Goal: Task Accomplishment & Management: Use online tool/utility

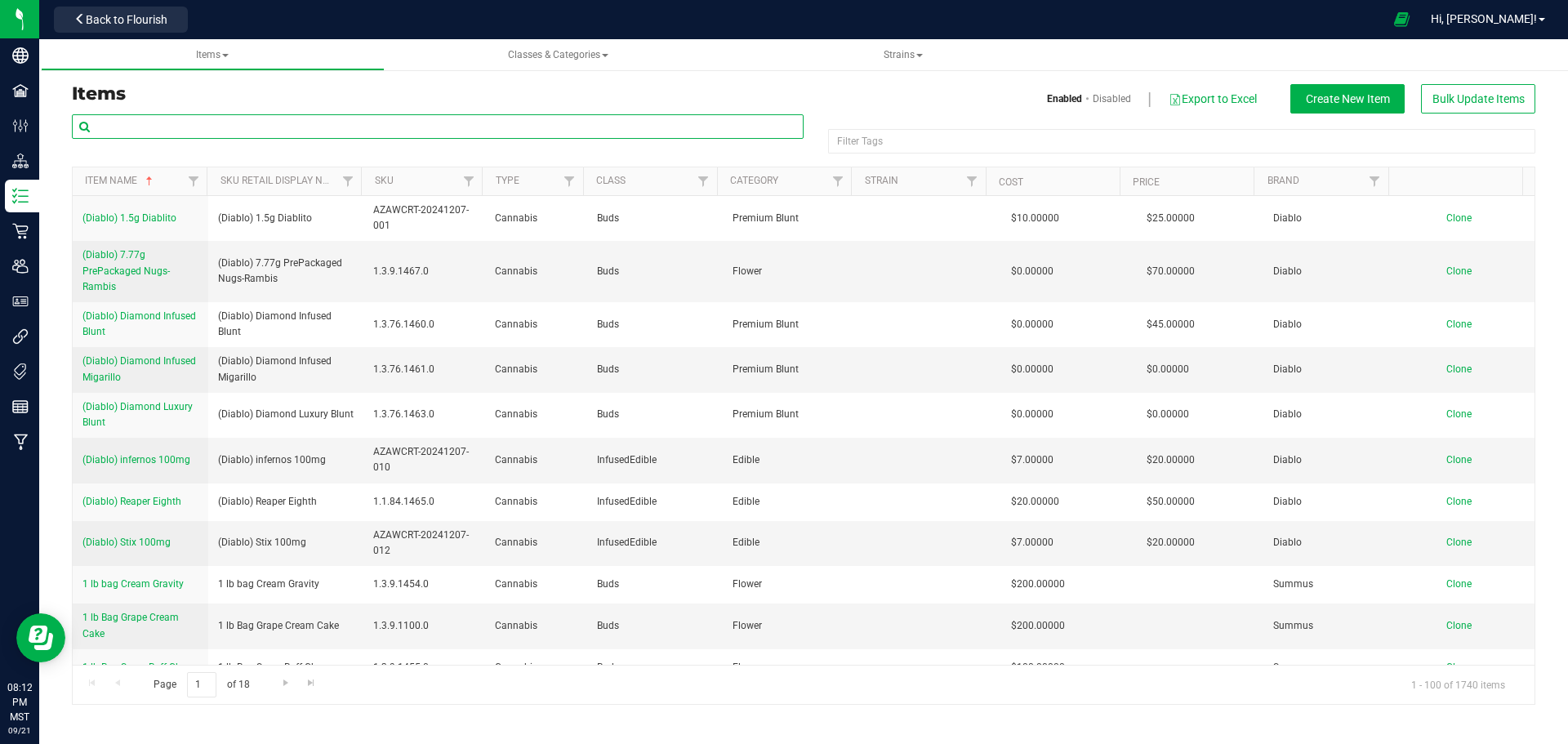
click at [119, 126] on input "text" at bounding box center [437, 126] width 731 height 24
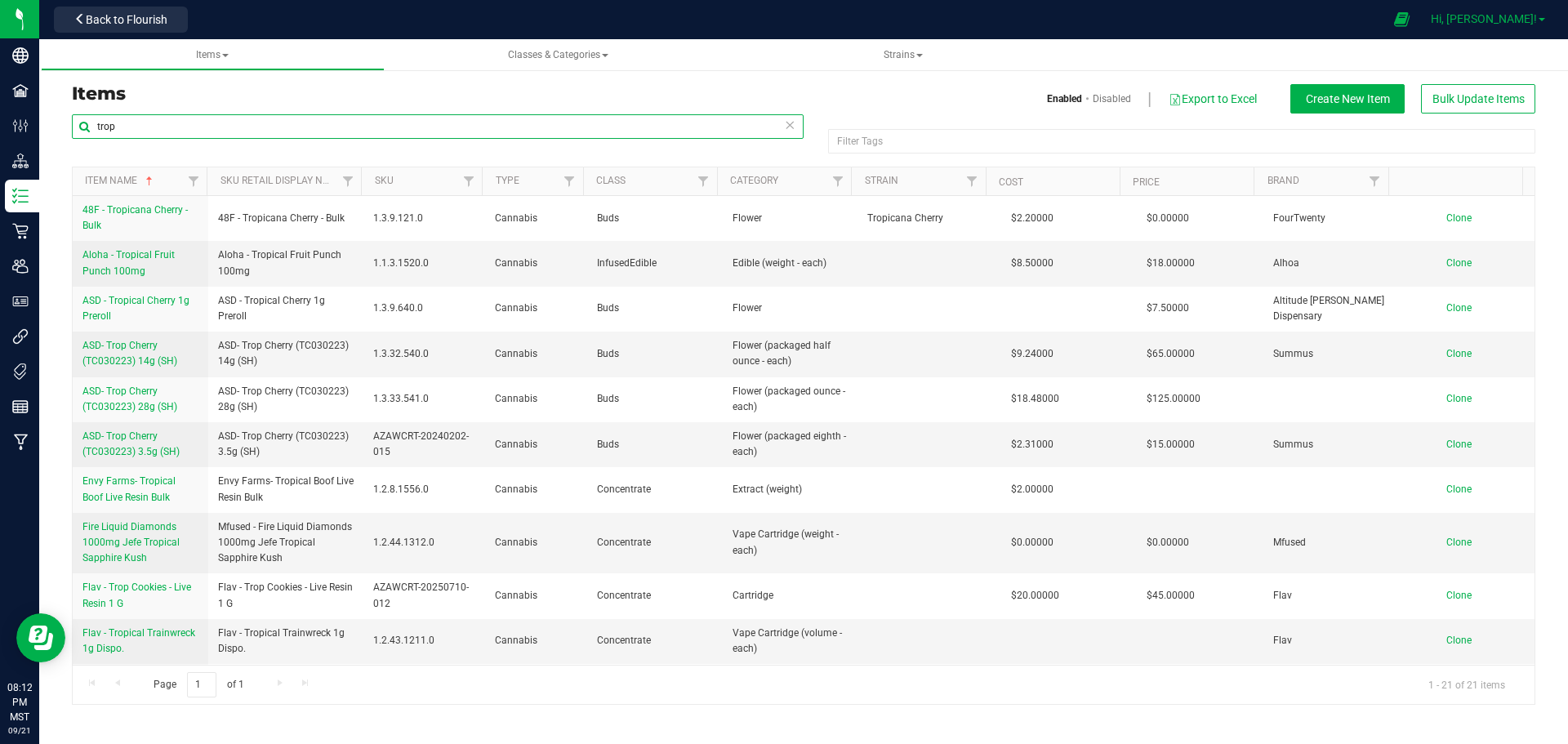
type input "trop"
click at [1499, 16] on span "Hi, [PERSON_NAME]!" at bounding box center [1483, 18] width 106 height 13
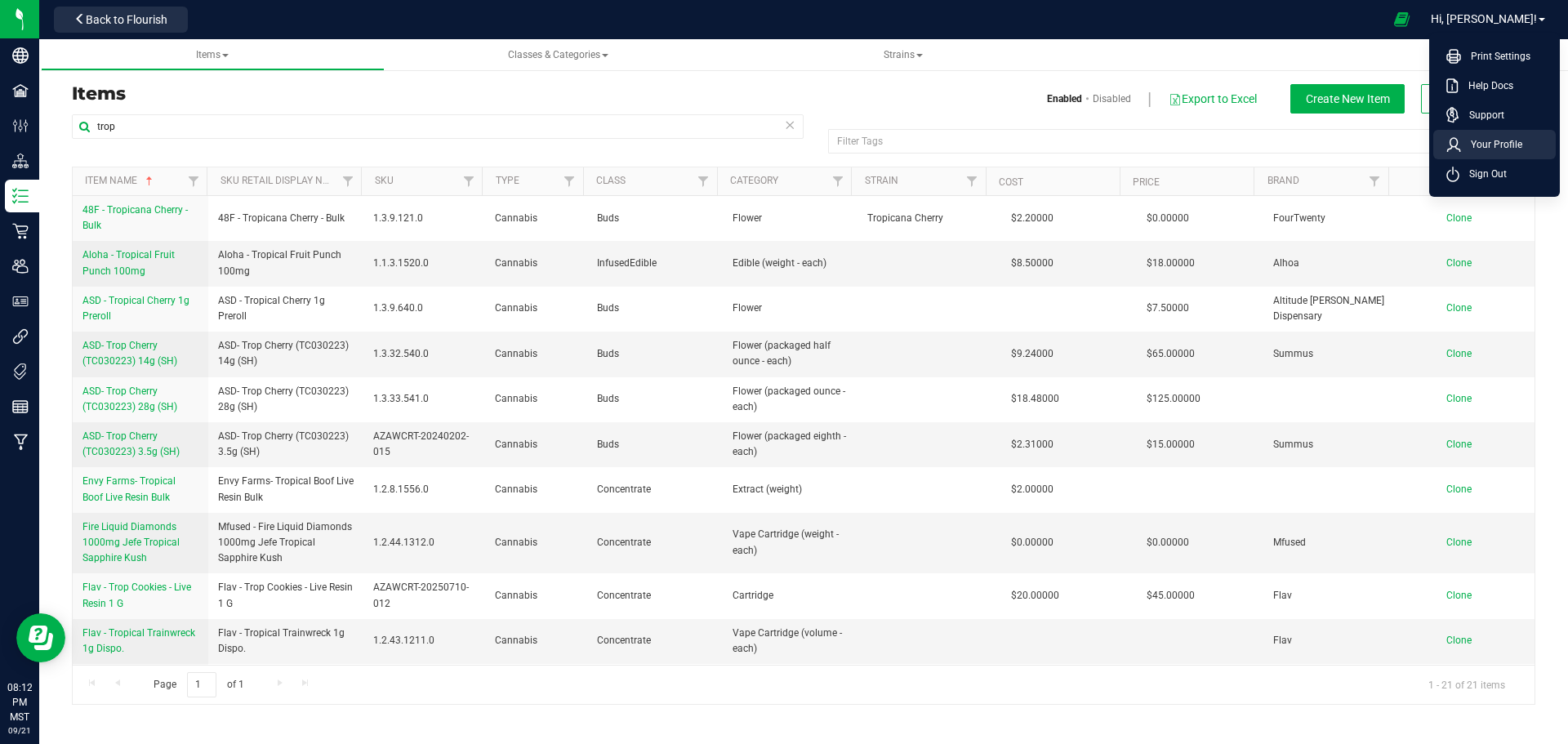
click at [1476, 147] on span "Your Profile" at bounding box center [1491, 144] width 61 height 16
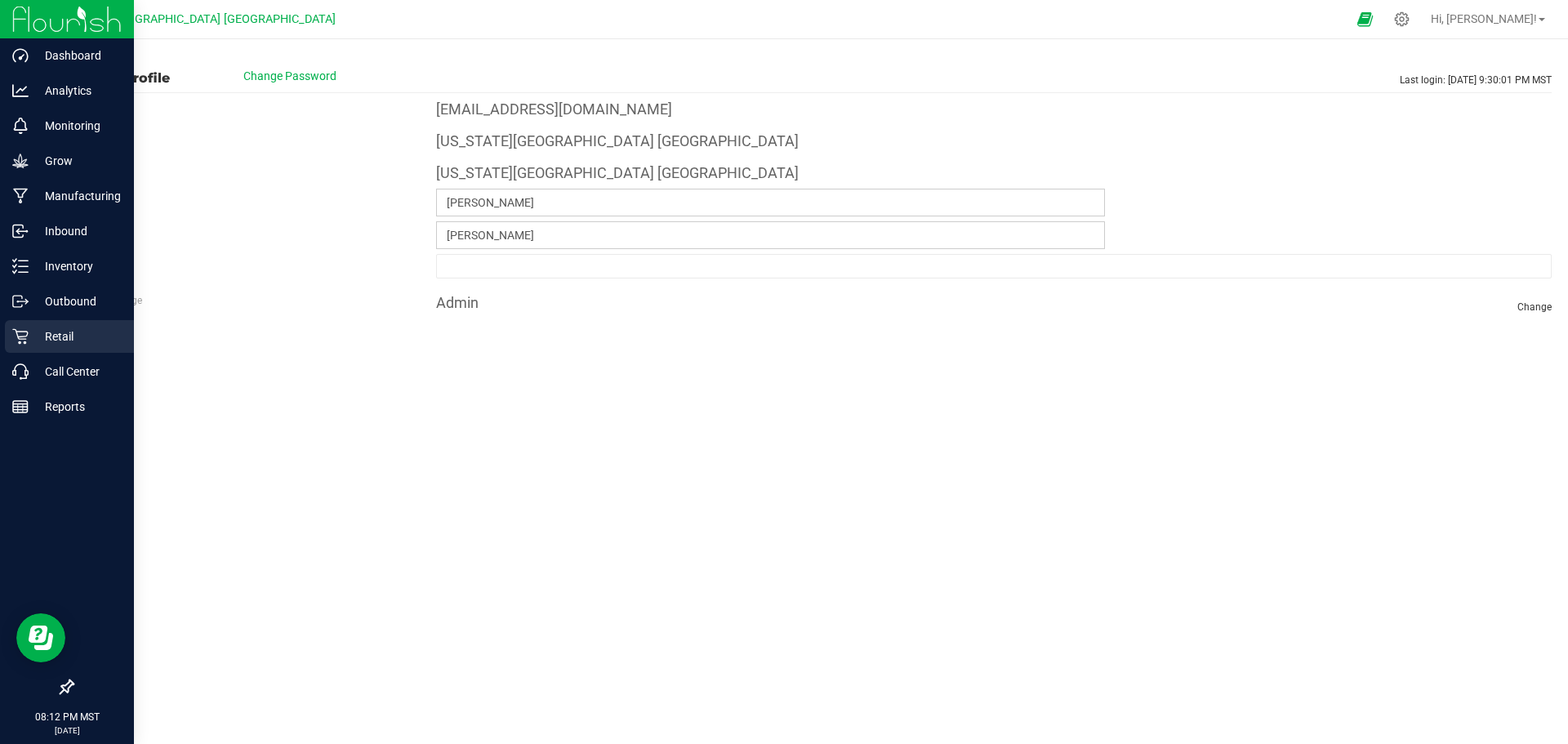
click at [60, 335] on p "Retail" at bounding box center [77, 336] width 98 height 20
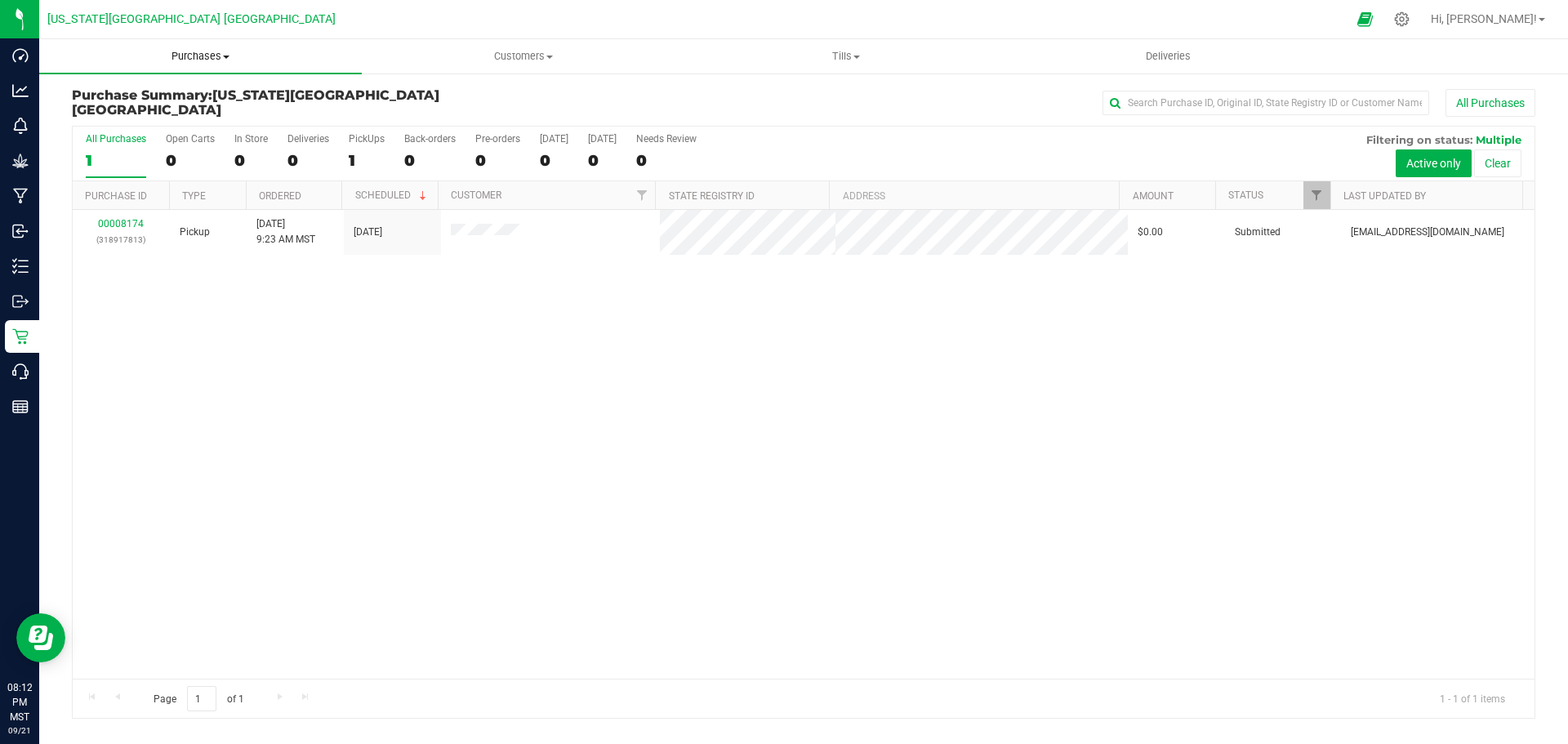
click at [207, 53] on span "Purchases" at bounding box center [200, 56] width 323 height 15
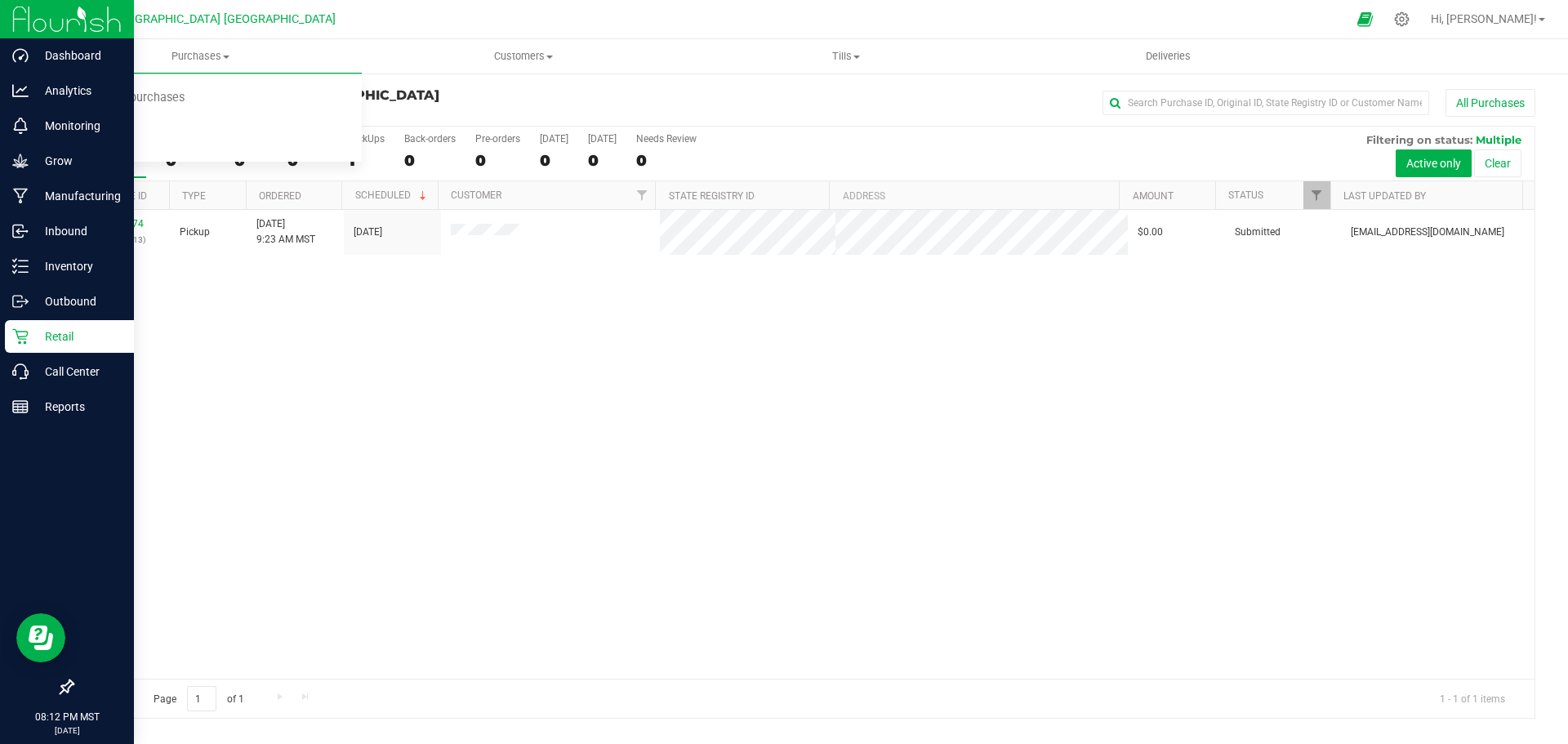
click at [52, 337] on p "Retail" at bounding box center [77, 336] width 98 height 20
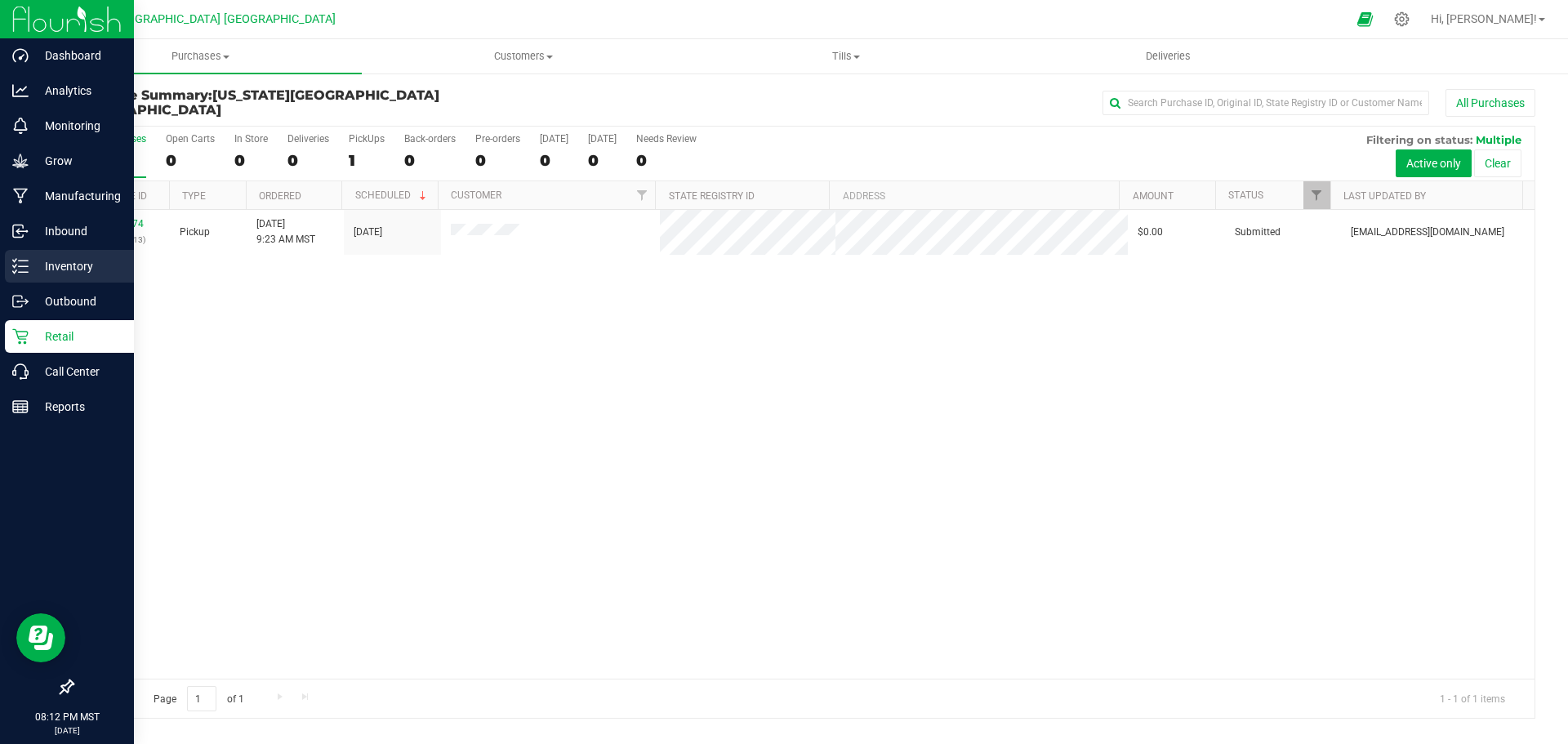
click at [63, 265] on p "Inventory" at bounding box center [77, 266] width 98 height 20
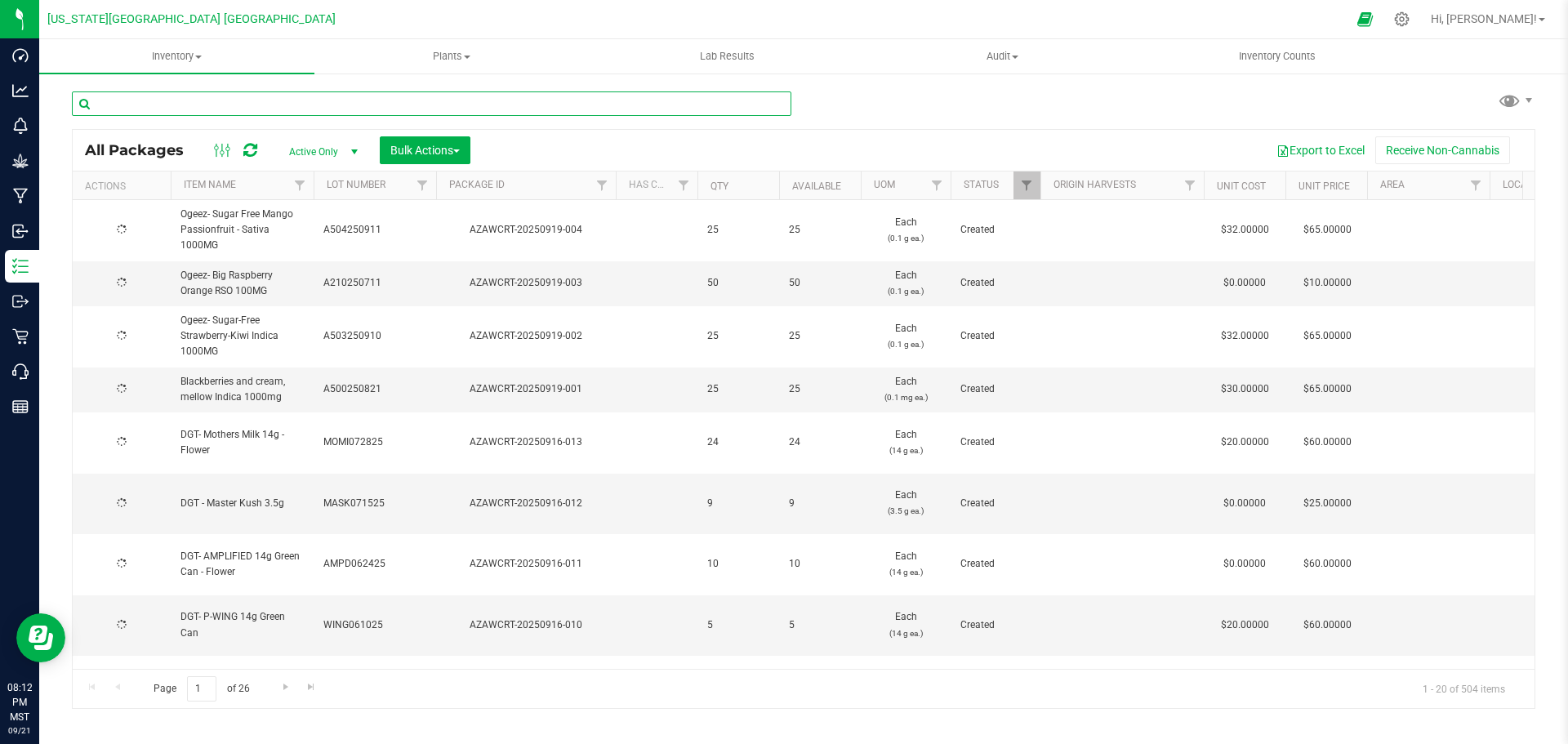
click at [159, 105] on input "text" at bounding box center [431, 104] width 719 height 24
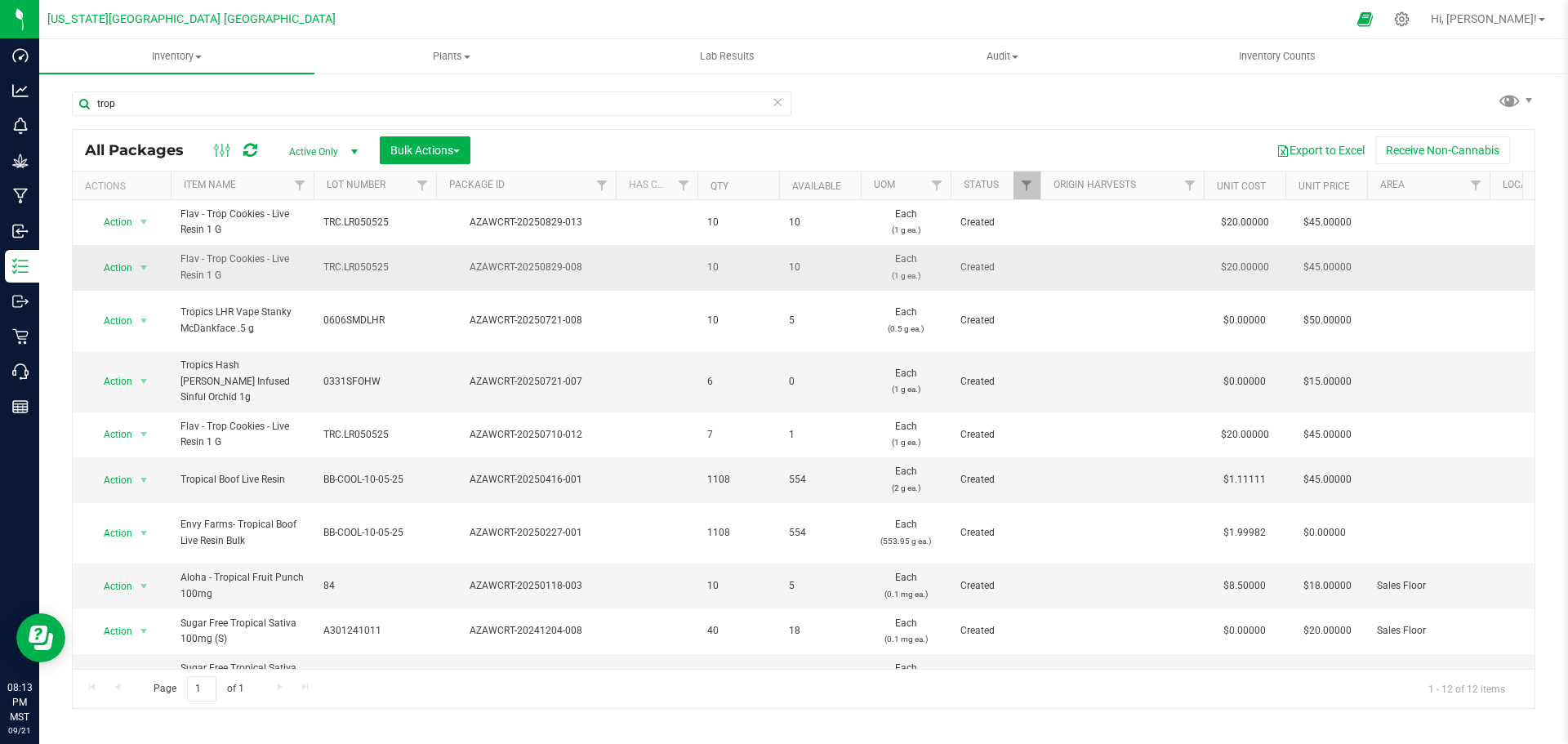
drag, startPoint x: 588, startPoint y: 267, endPoint x: 463, endPoint y: 262, distance: 125.1
click at [463, 262] on div "AZAWCRT-20250829-008" at bounding box center [526, 268] width 185 height 16
click at [113, 265] on span "Action" at bounding box center [111, 268] width 44 height 22
click at [132, 485] on li "Print package label" at bounding box center [141, 499] width 103 height 45
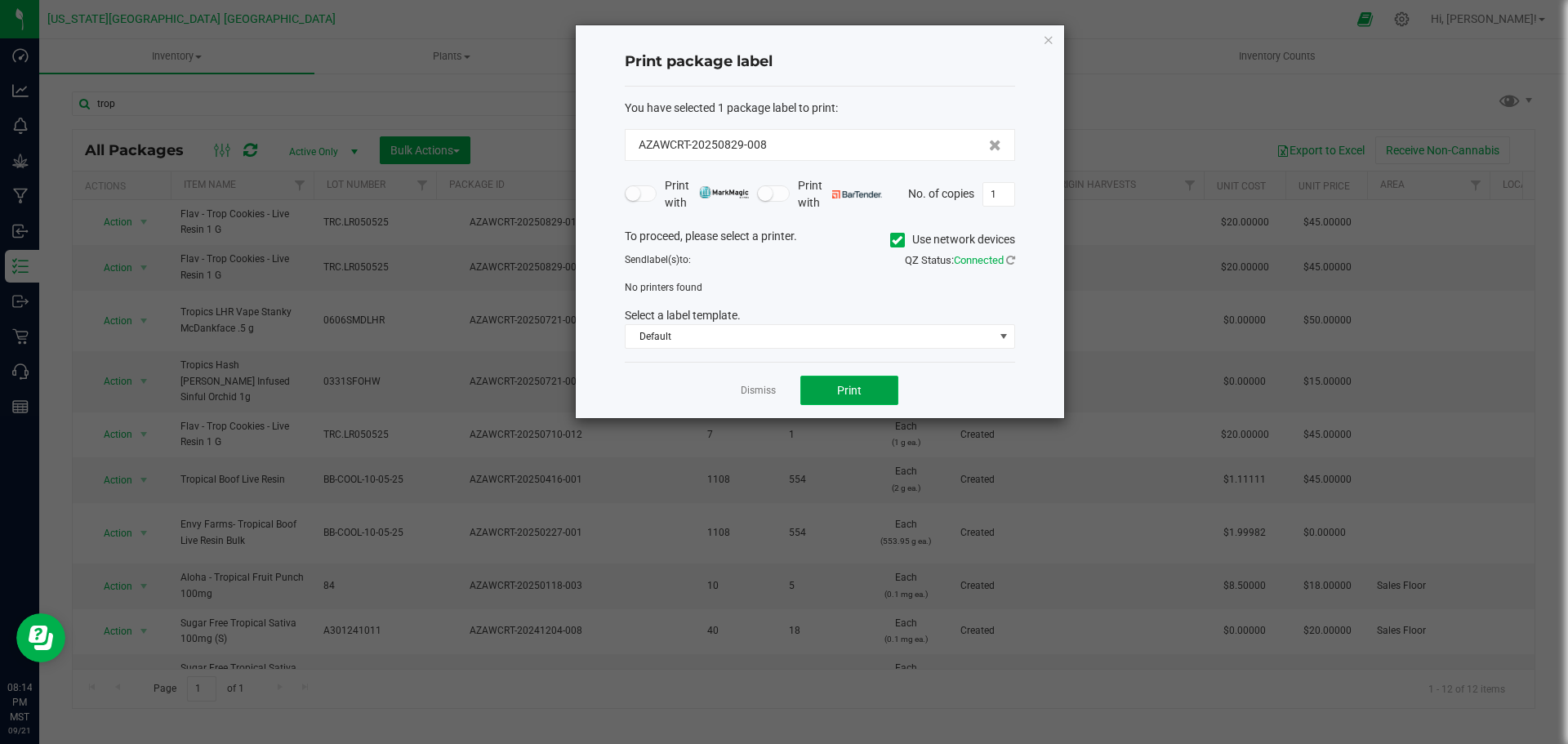
click at [856, 388] on span "Print" at bounding box center [849, 390] width 24 height 13
click at [892, 240] on icon at bounding box center [897, 240] width 10 height 0
click at [0, 0] on input "Use network devices" at bounding box center [0, 0] width 0 height 0
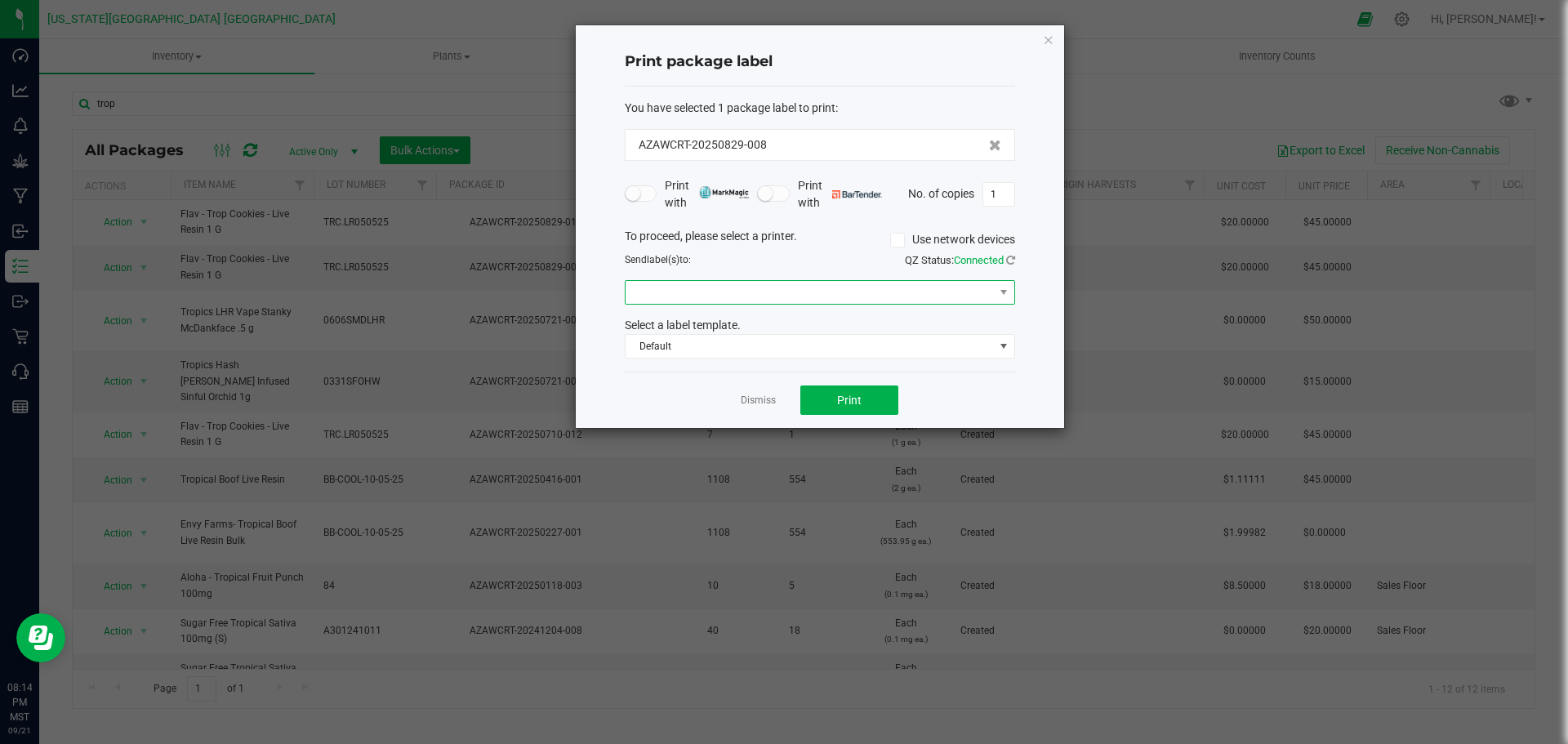
click at [822, 287] on span at bounding box center [809, 292] width 369 height 22
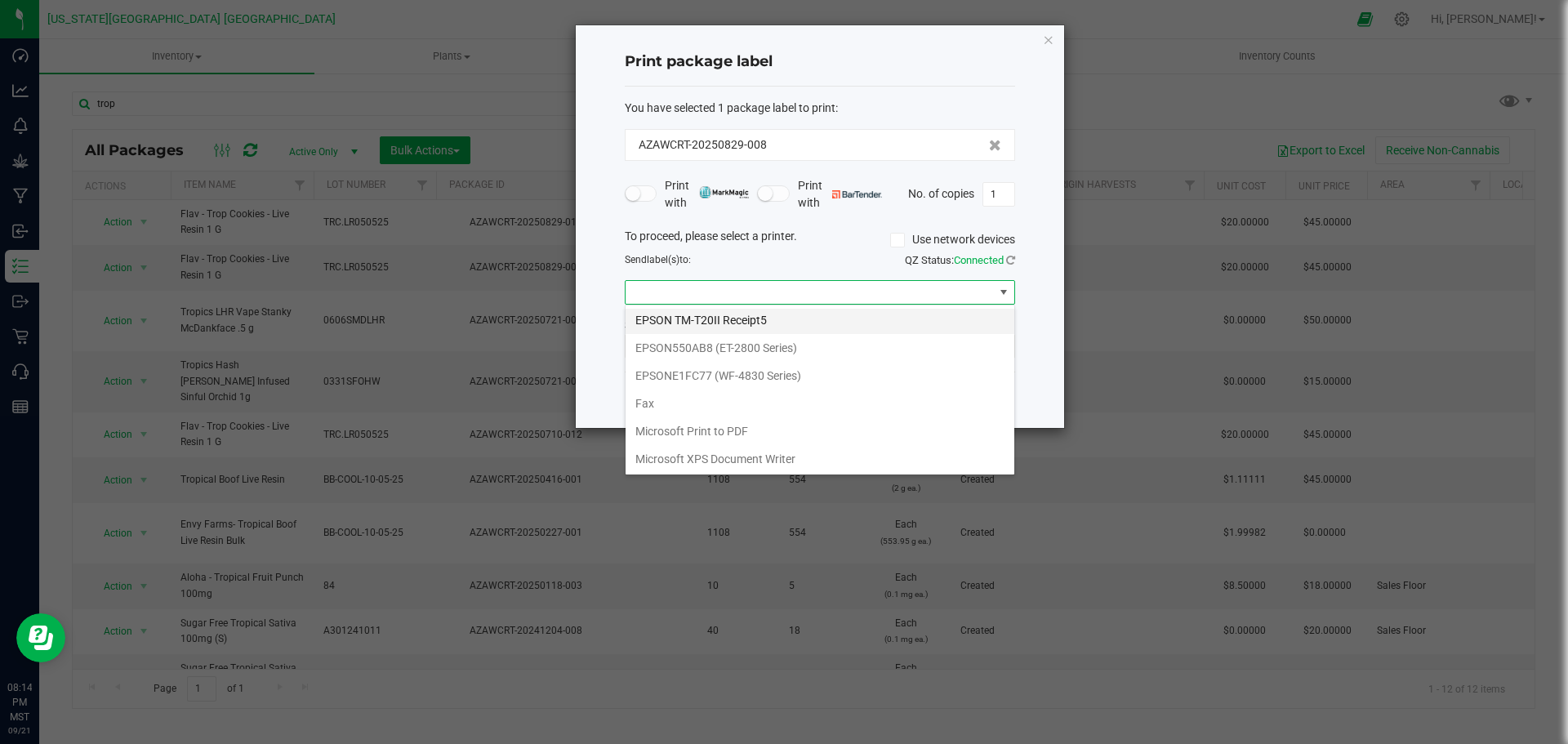
scroll to position [142, 0]
click at [712, 456] on 1\) "ZDesigner ZD410-203dpi ZPL (Copy 1)" at bounding box center [819, 458] width 389 height 28
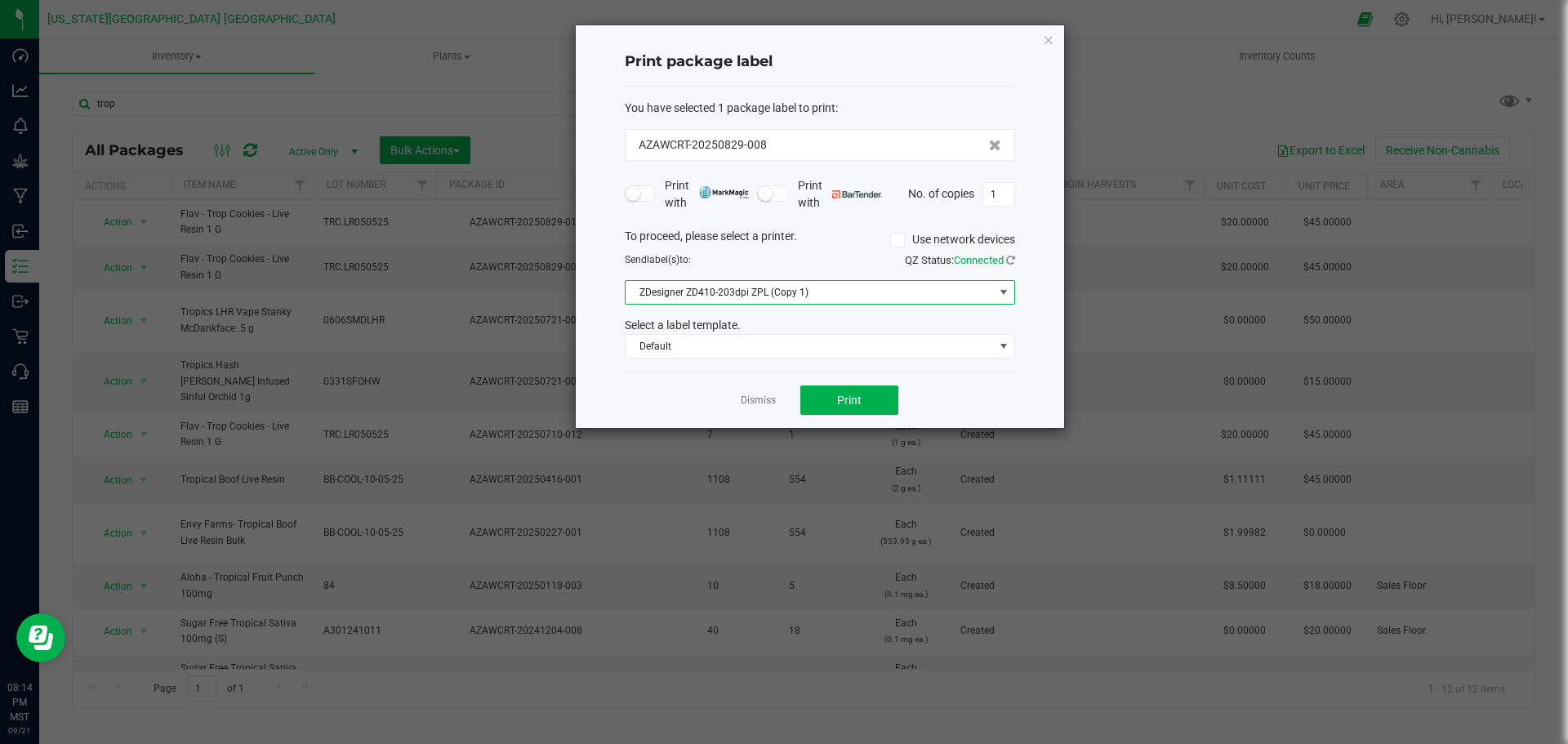
click at [866, 384] on div "Dismiss Print" at bounding box center [820, 399] width 390 height 56
click at [863, 399] on button "Print" at bounding box center [849, 400] width 98 height 29
click at [756, 400] on link "Dismiss" at bounding box center [758, 400] width 35 height 14
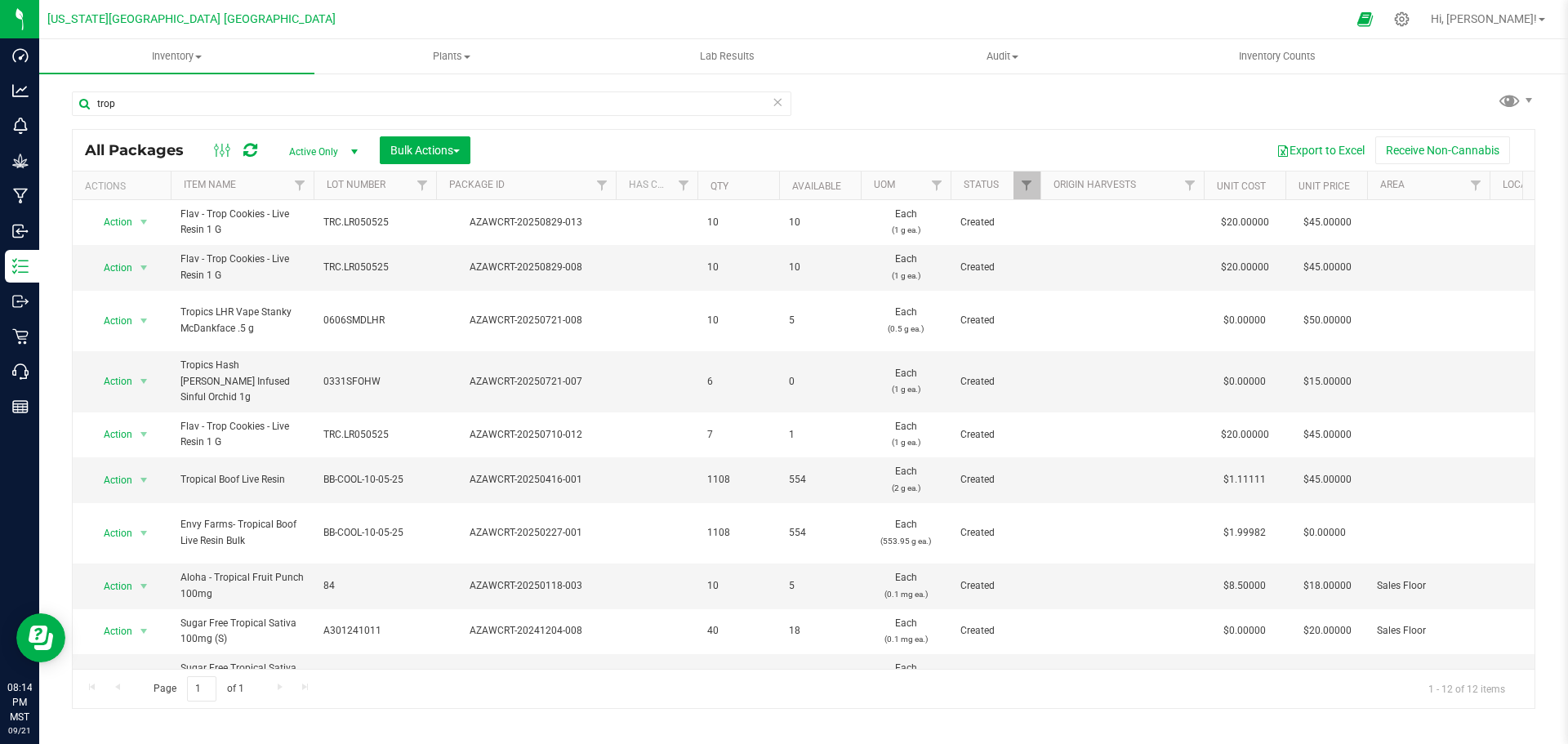
click at [1103, 117] on div "trop All Packages Active Only Active Only Lab Samples Locked All Bulk Actions A…" at bounding box center [803, 392] width 1464 height 633
click at [114, 105] on input "trop" at bounding box center [431, 104] width 719 height 24
type input "t"
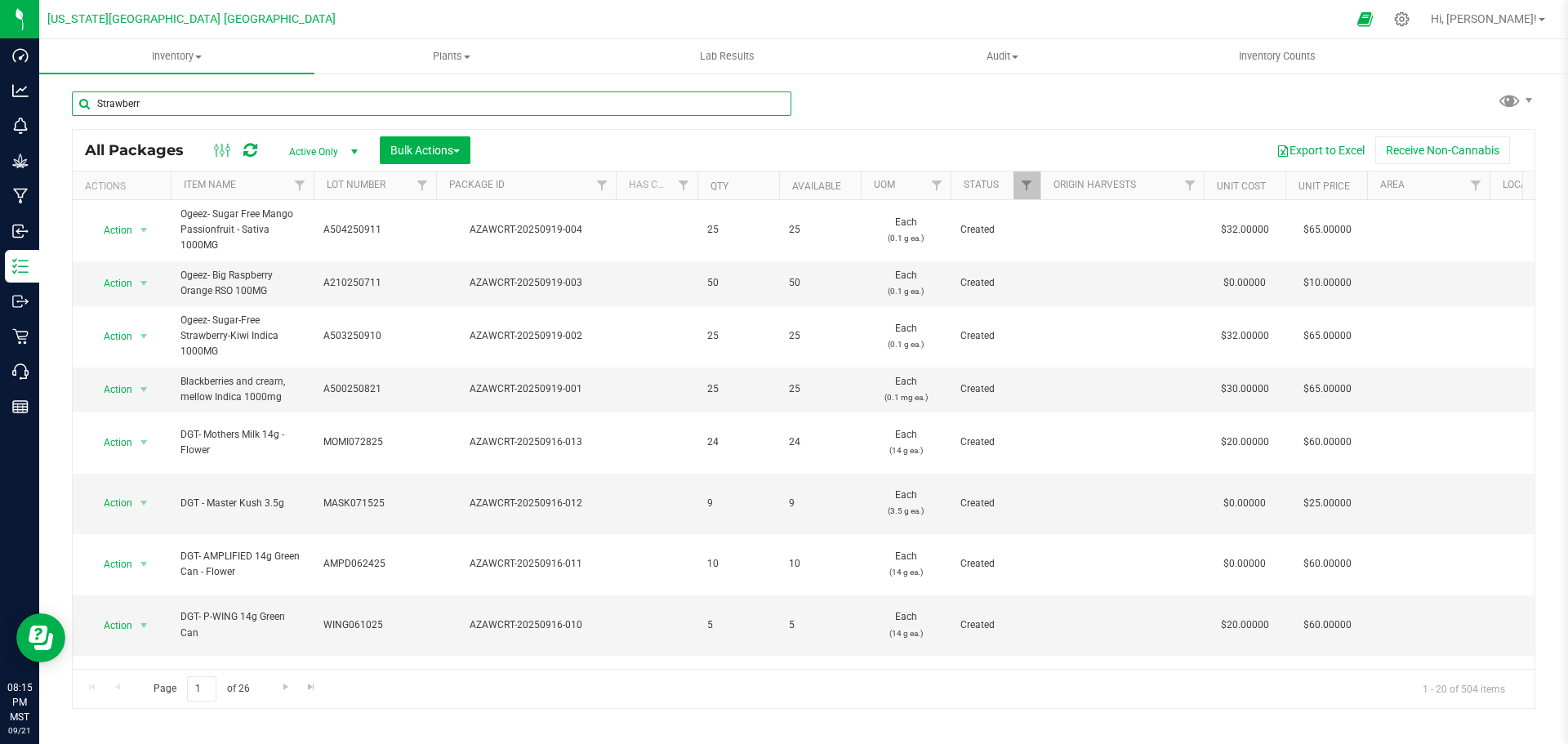
type input "Strawberry"
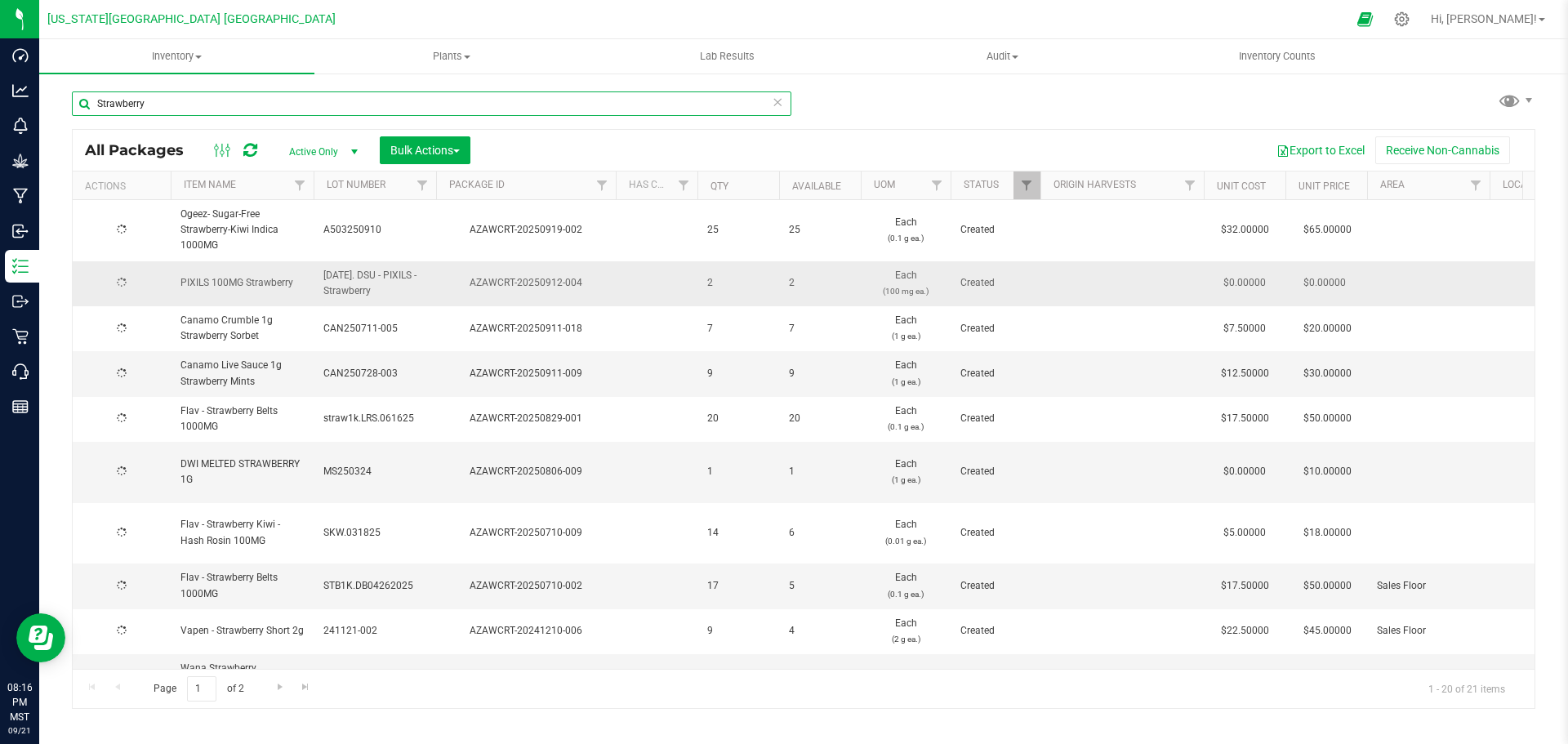
type input "[DATE]"
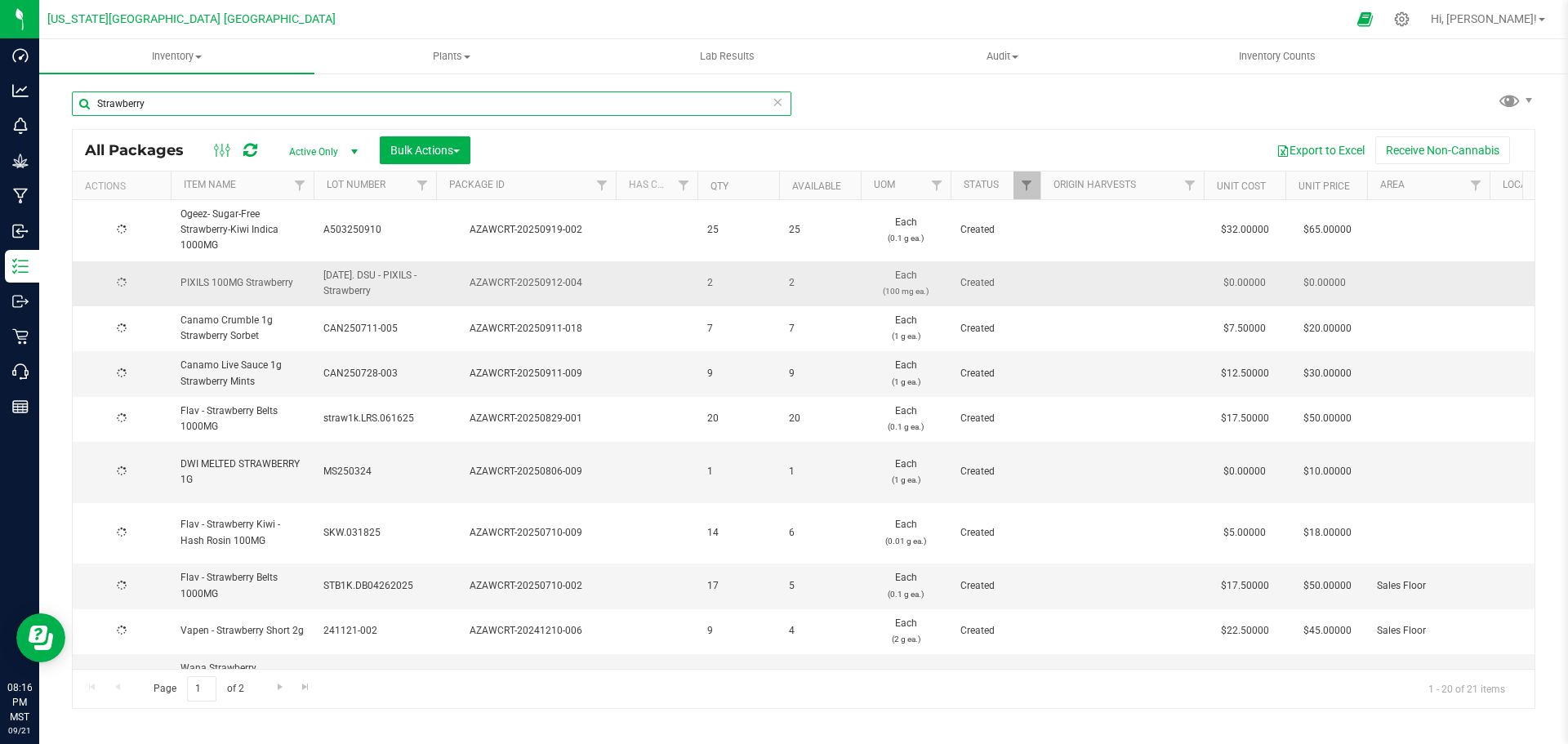
type input "[DATE]"
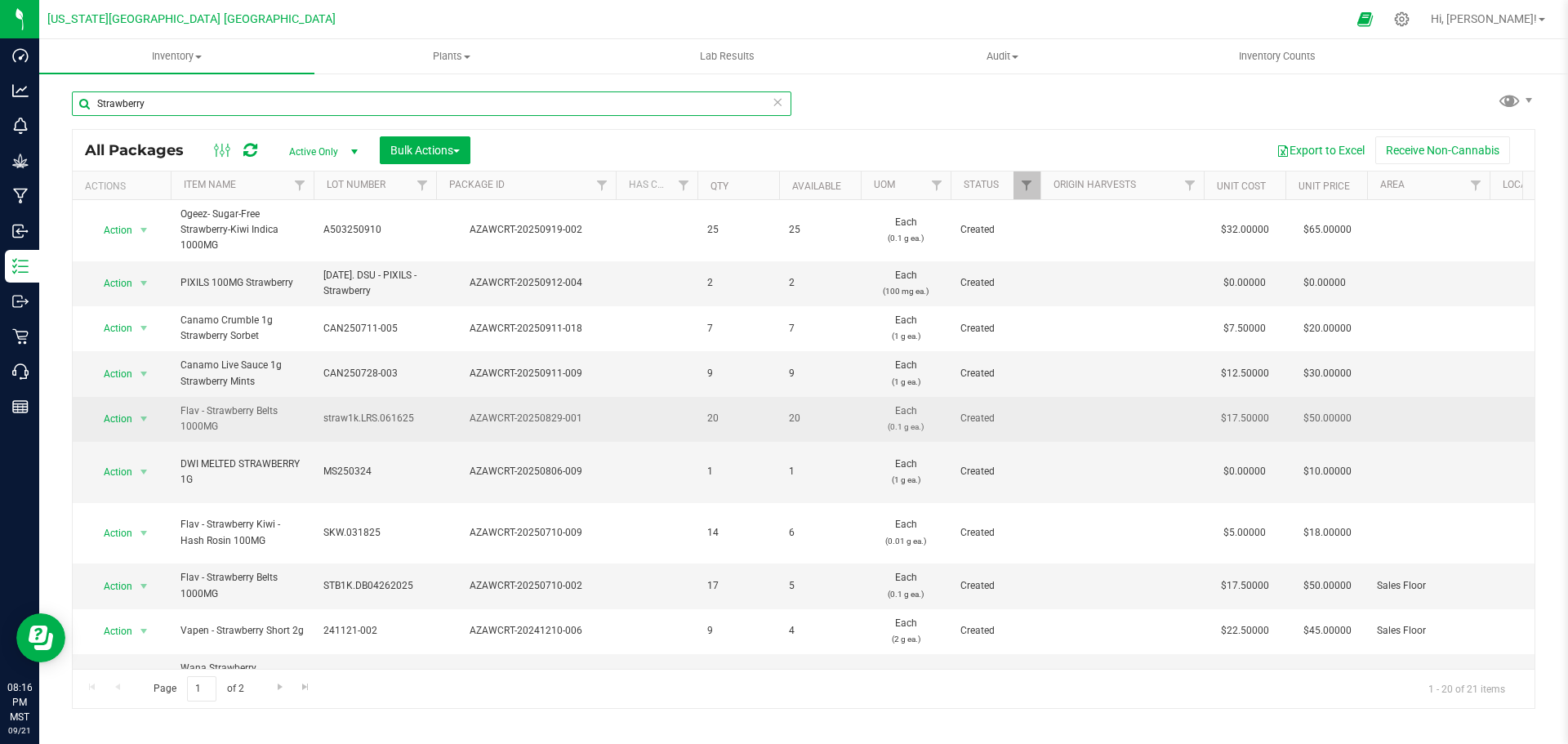
scroll to position [82, 0]
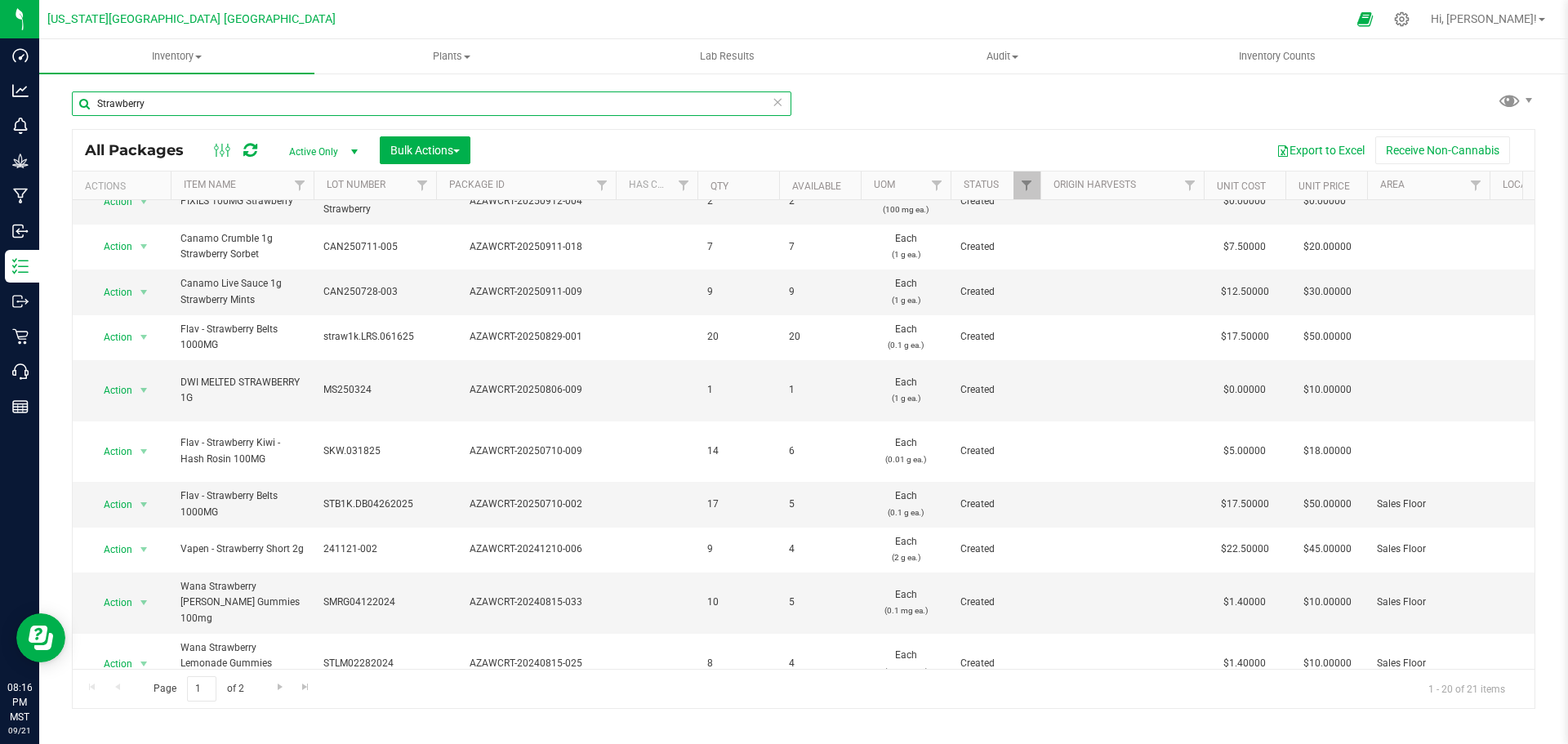
click at [98, 103] on input "Strawberry" at bounding box center [431, 104] width 719 height 24
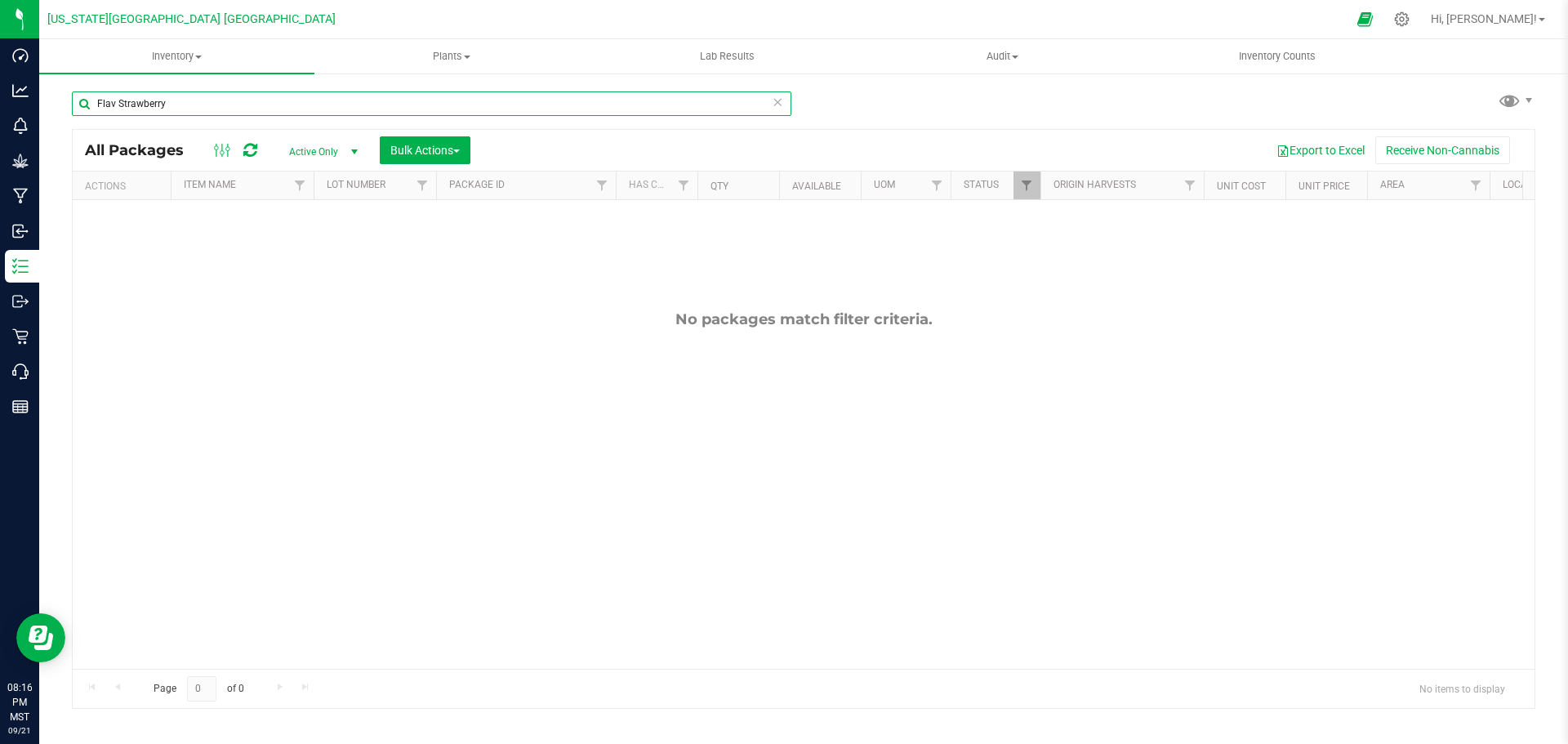
click at [176, 103] on input "Flav Strawberry" at bounding box center [431, 104] width 719 height 24
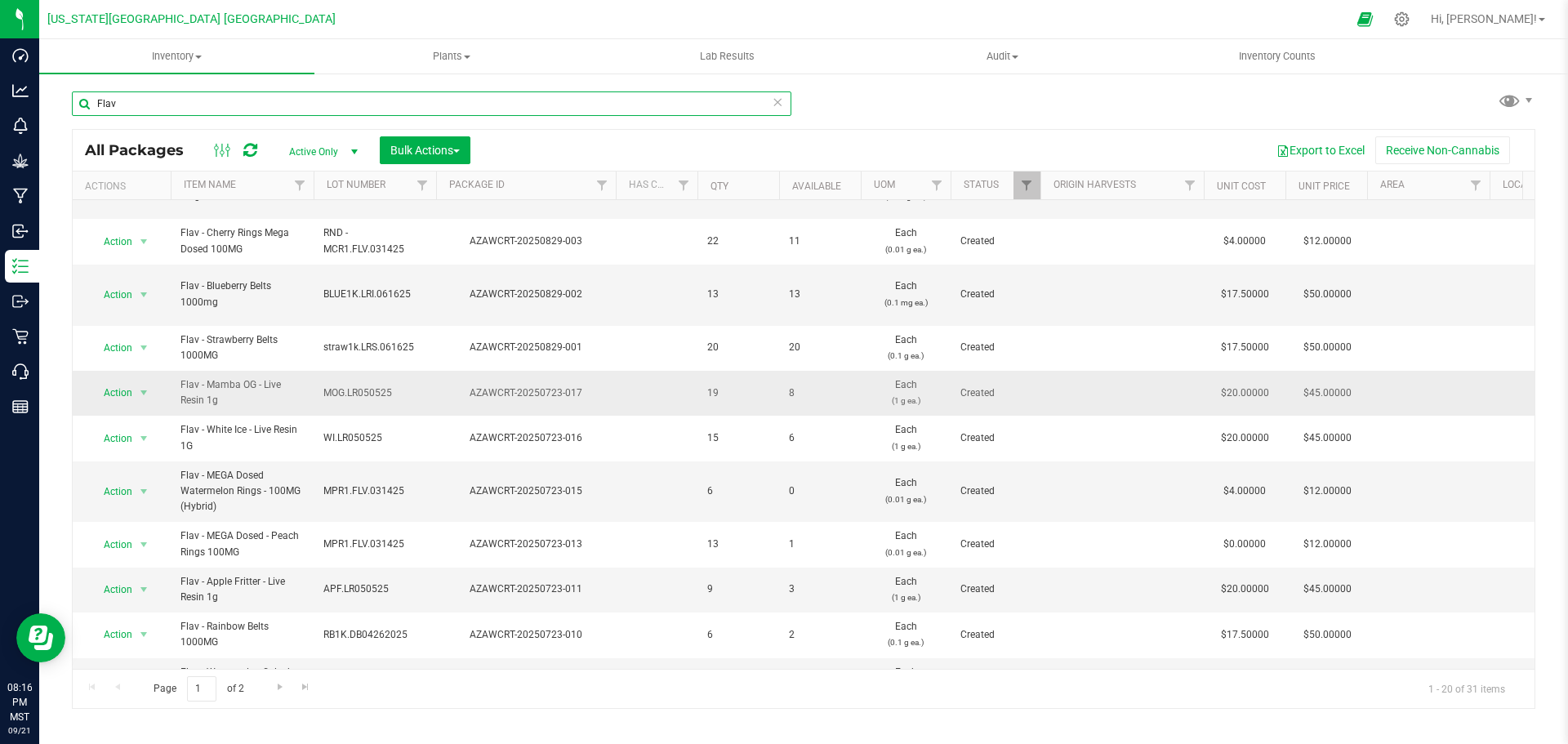
scroll to position [479, 0]
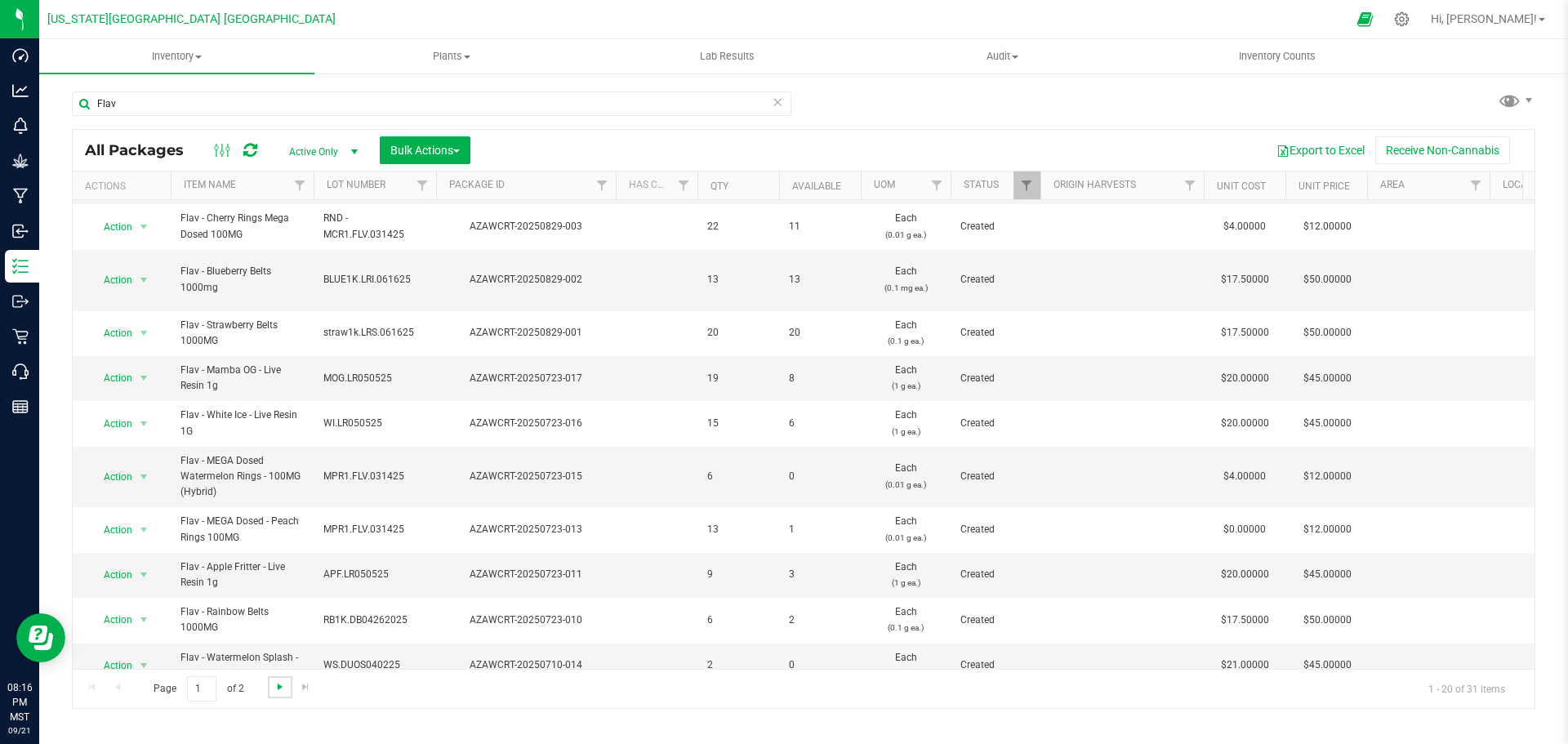
click at [277, 686] on span "Go to the next page" at bounding box center [280, 686] width 13 height 13
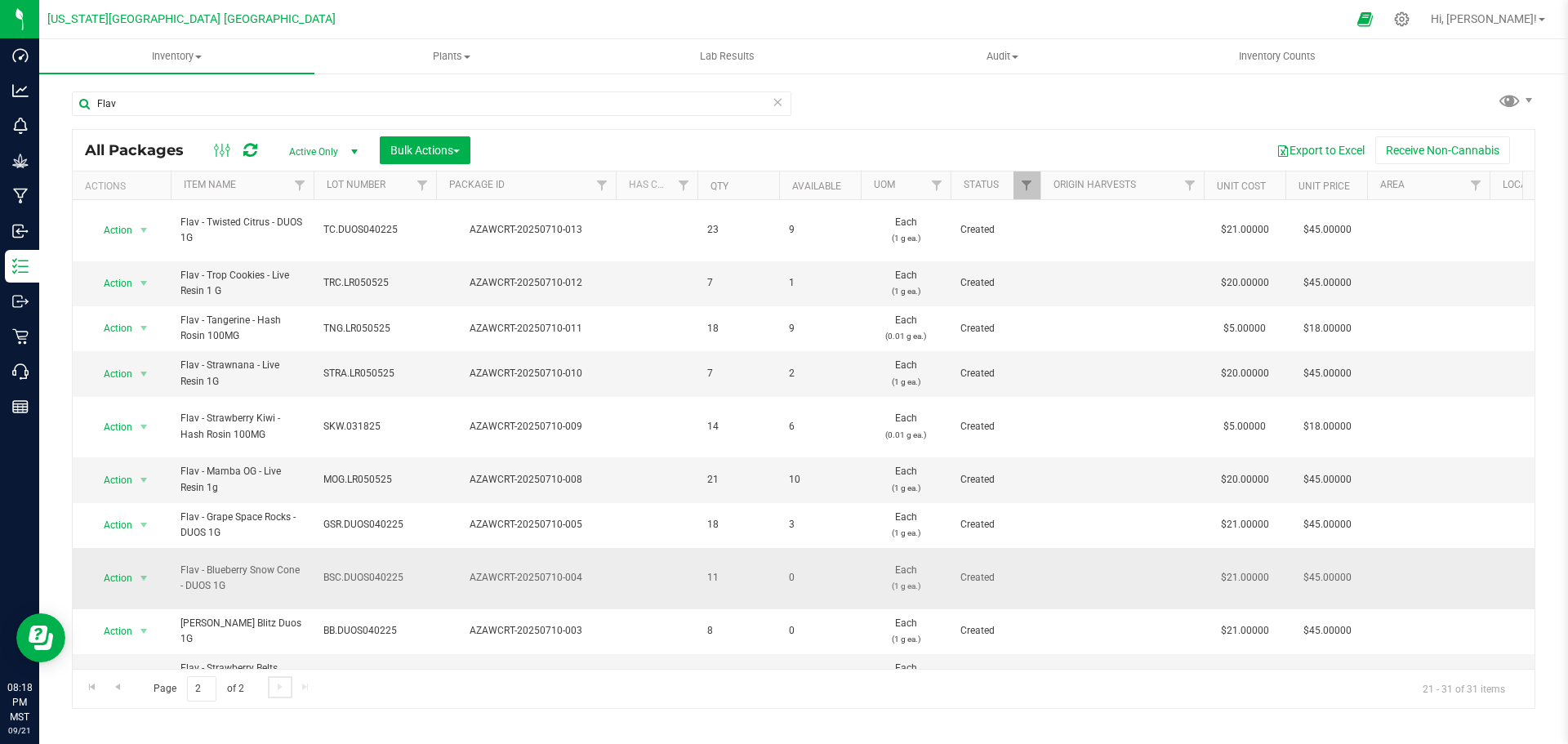
scroll to position [40, 0]
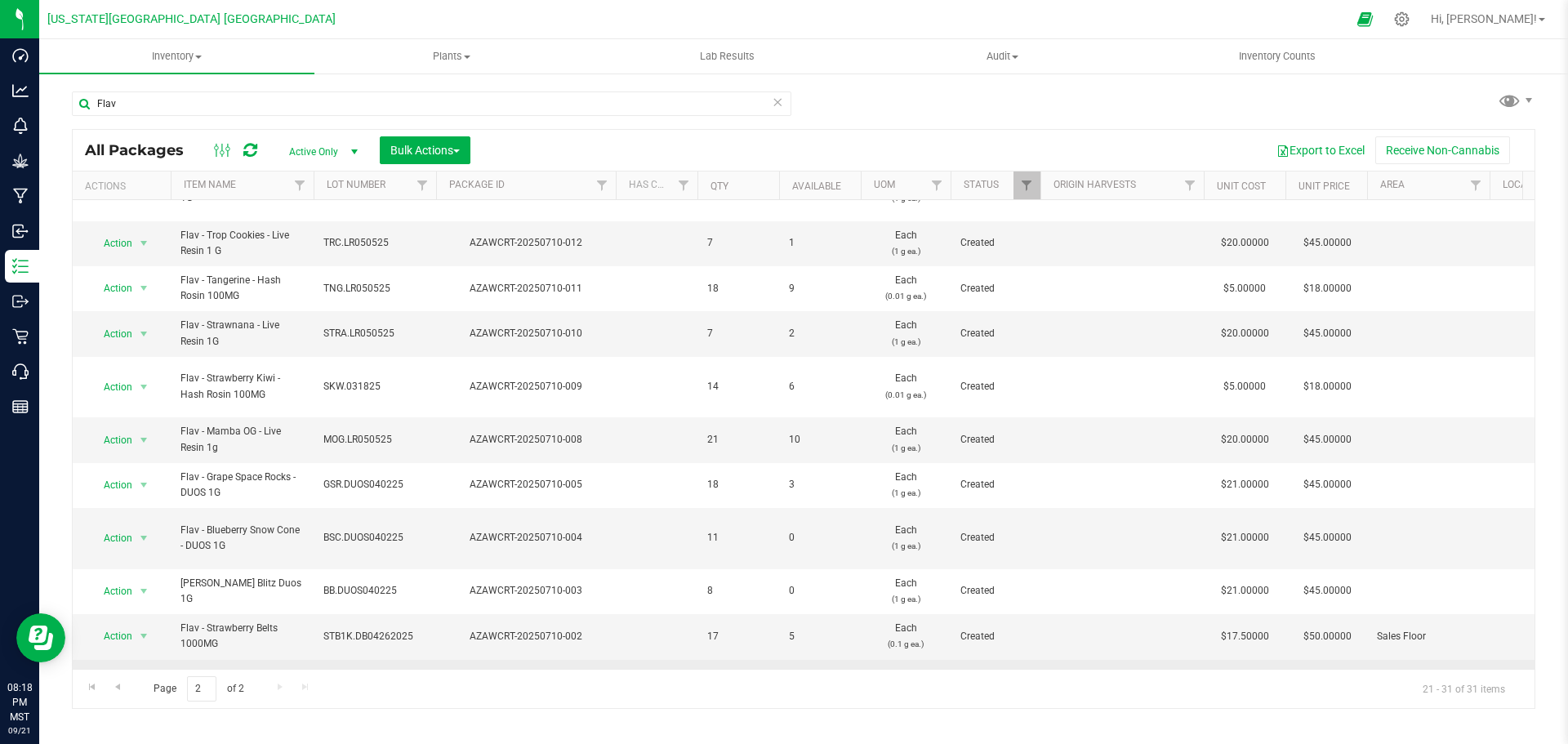
click at [118, 670] on span "Action" at bounding box center [111, 681] width 44 height 22
click at [143, 506] on li "Print package label" at bounding box center [141, 520] width 103 height 45
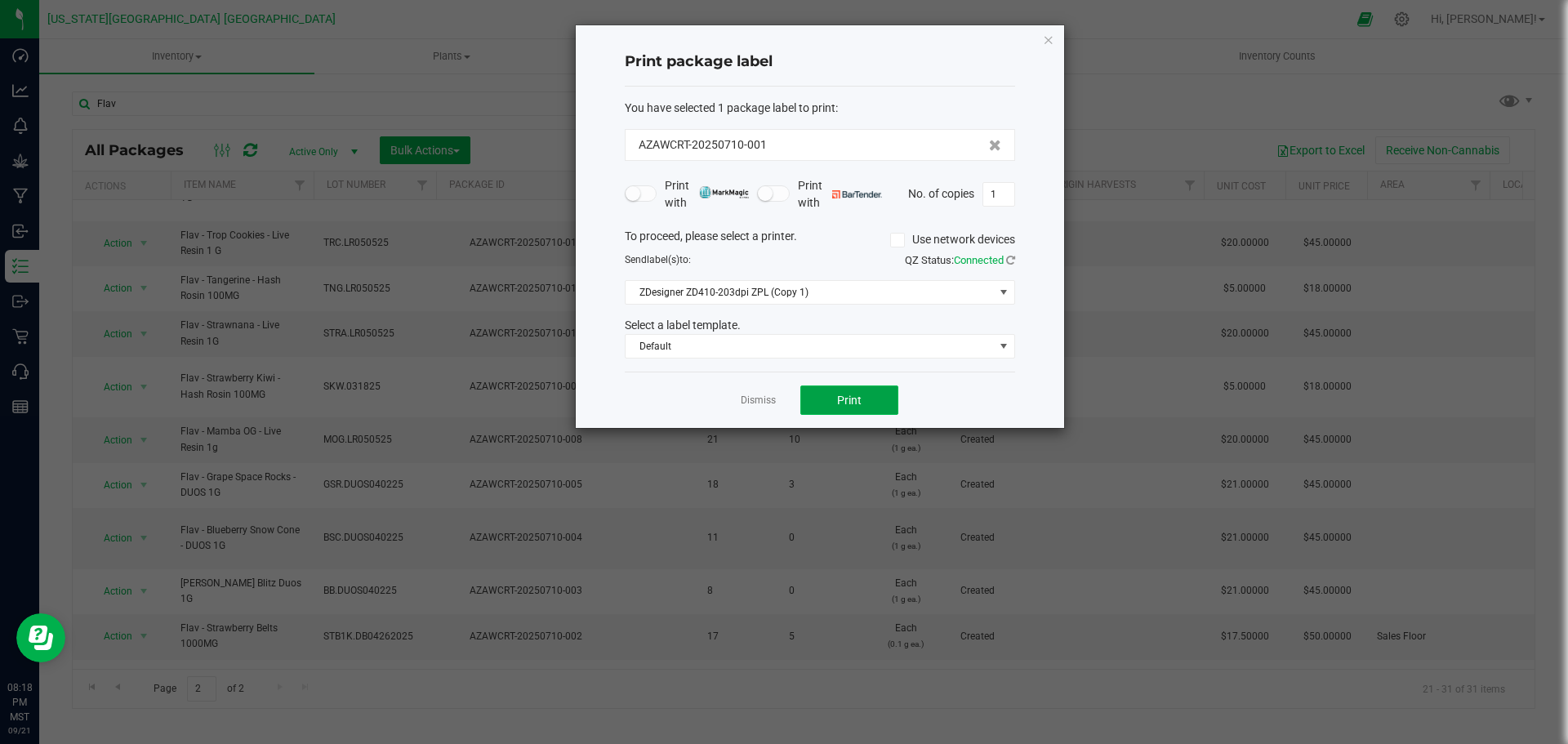
click at [840, 394] on span "Print" at bounding box center [849, 400] width 24 height 13
click at [752, 401] on link "Dismiss" at bounding box center [758, 400] width 35 height 14
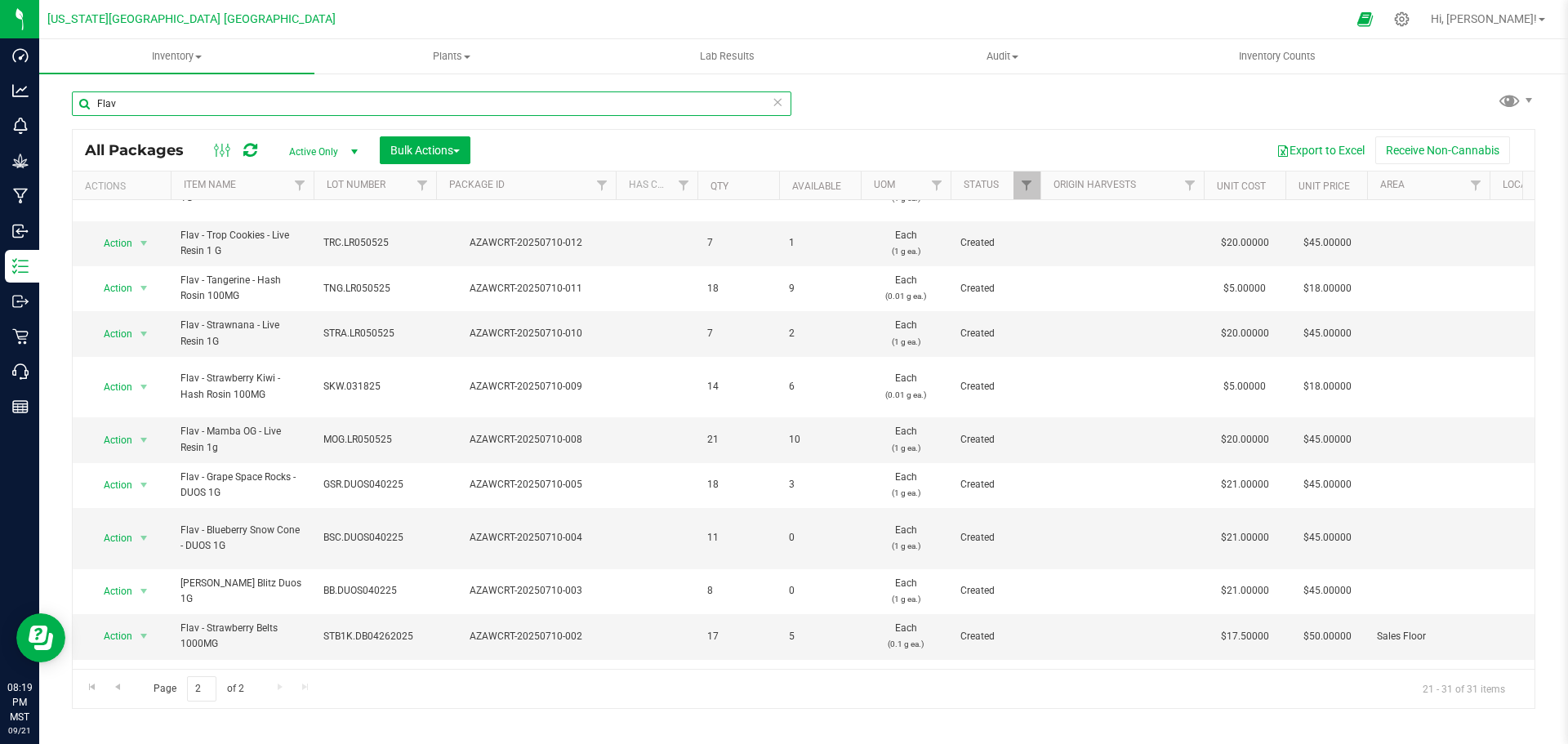
click at [113, 109] on input "Flav" at bounding box center [431, 104] width 719 height 24
type input "F"
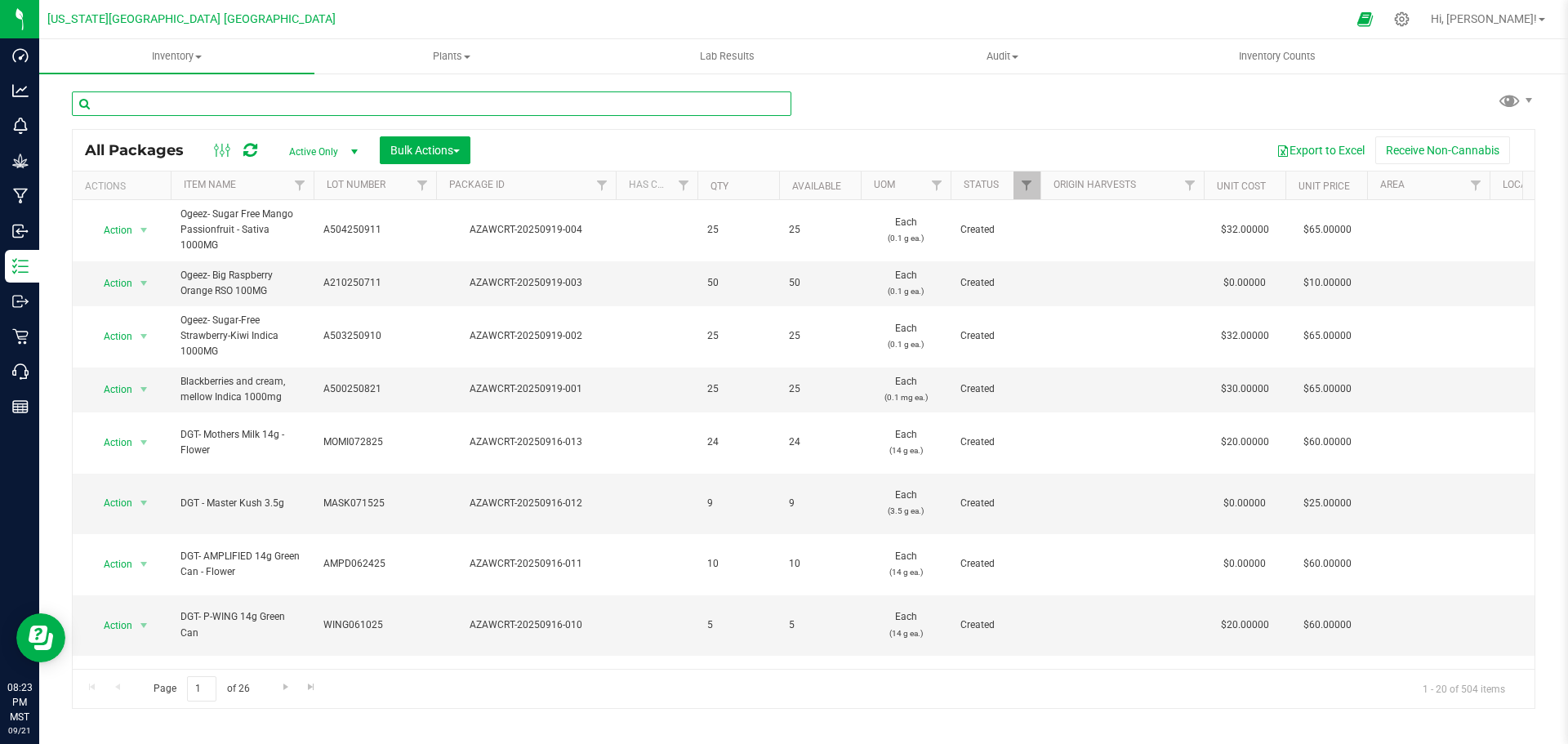
click at [206, 104] on input "text" at bounding box center [431, 104] width 719 height 24
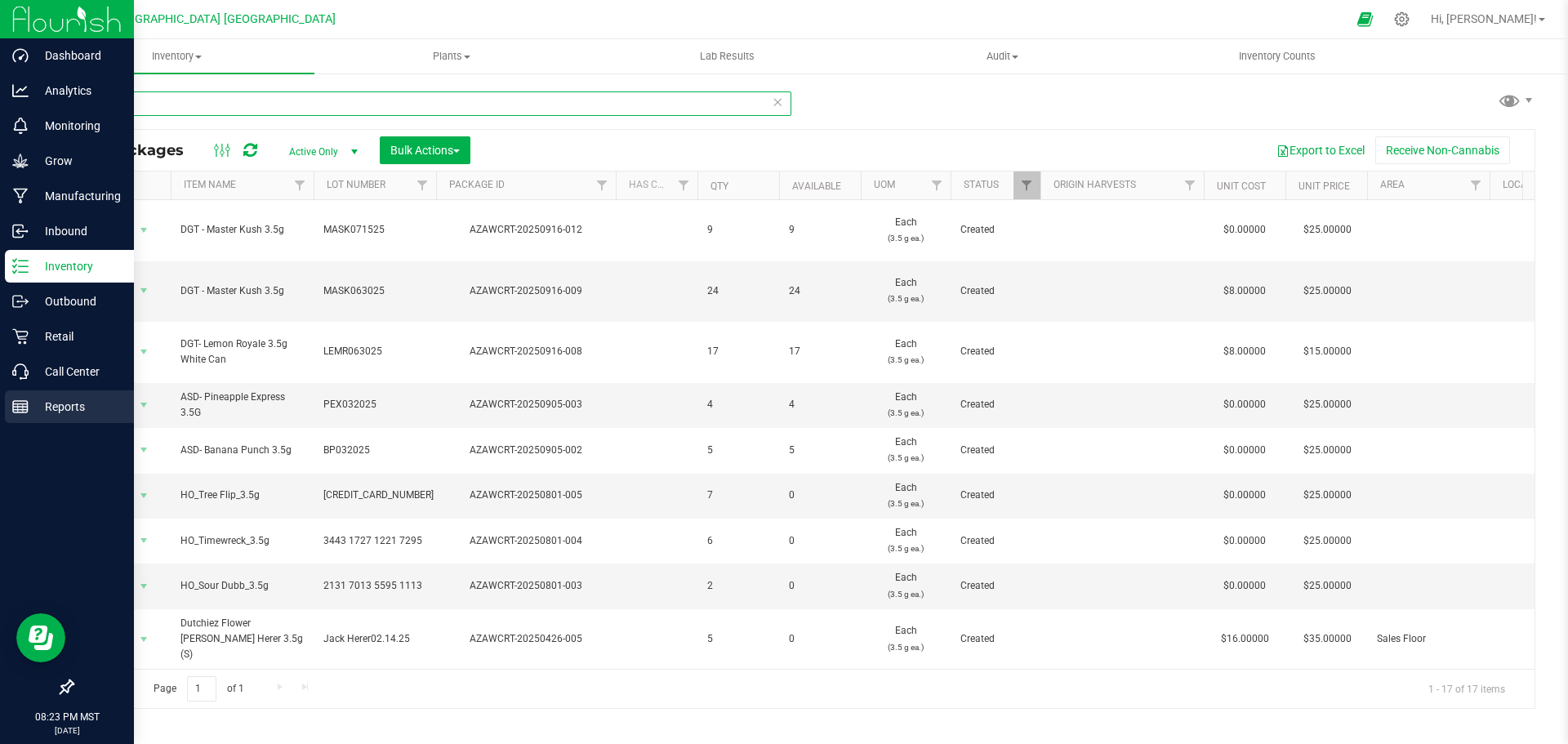
type input "3.5"
click at [22, 407] on line at bounding box center [20, 407] width 15 height 0
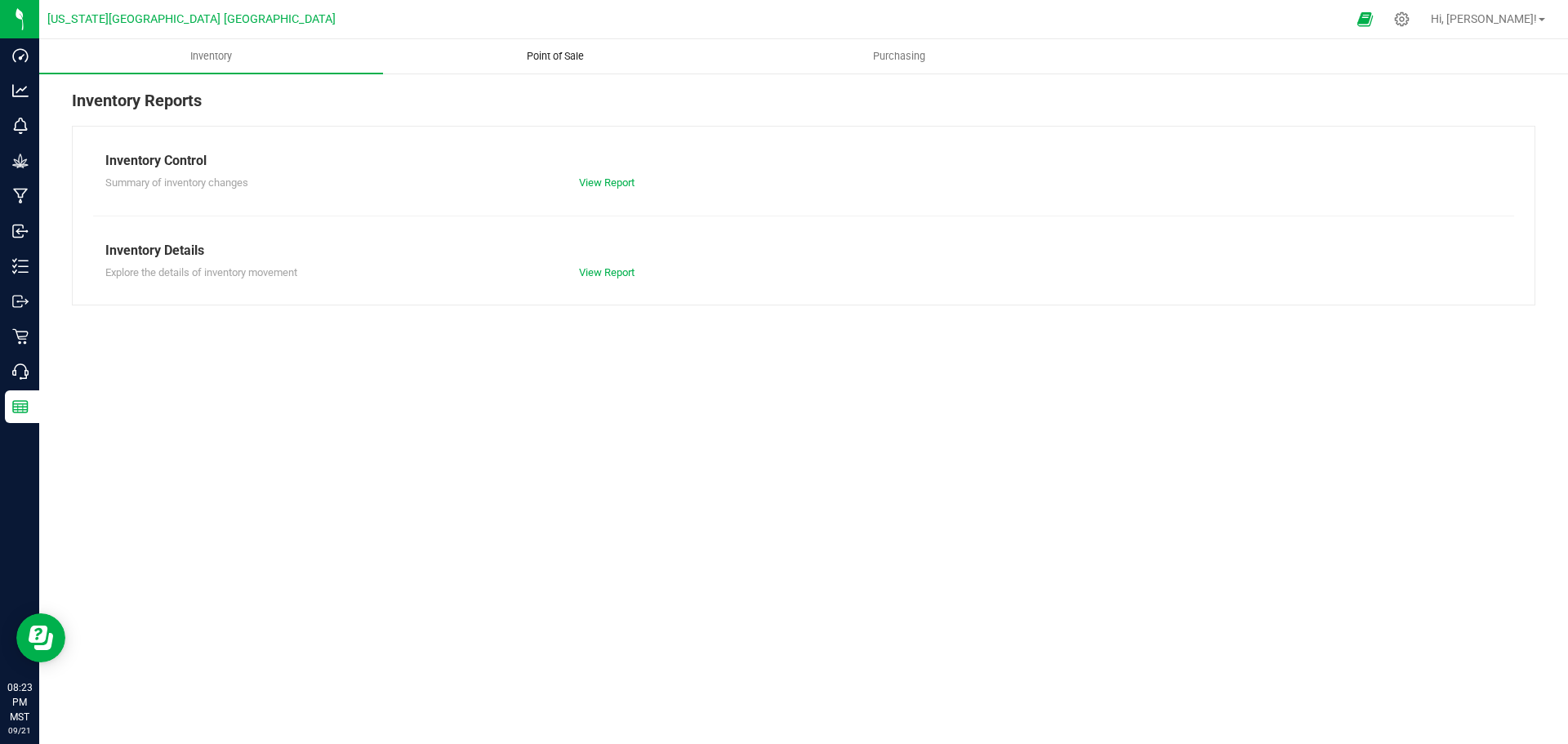
click at [564, 53] on span "Point of Sale" at bounding box center [555, 56] width 101 height 15
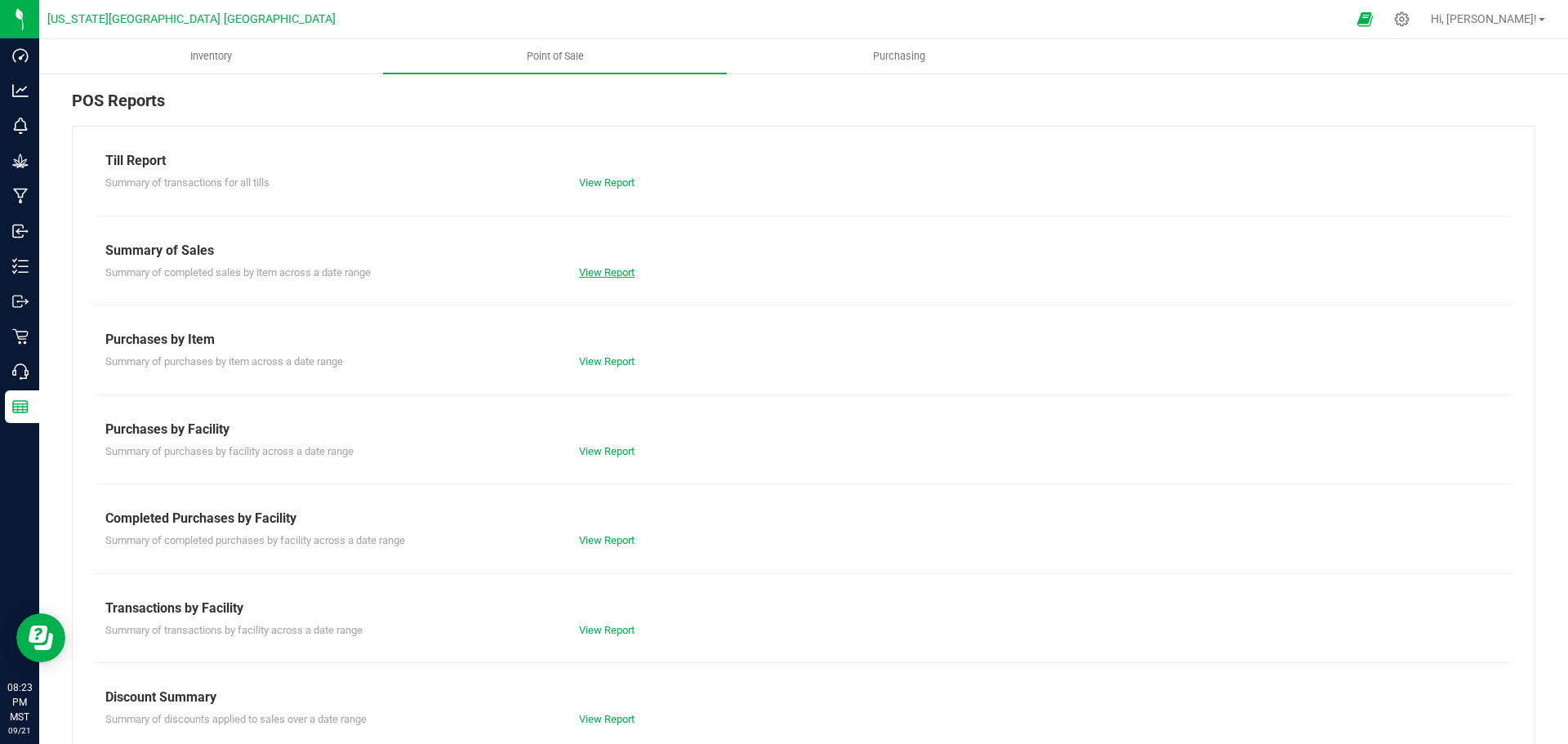
click at [591, 273] on link "View Report" at bounding box center [607, 272] width 55 height 12
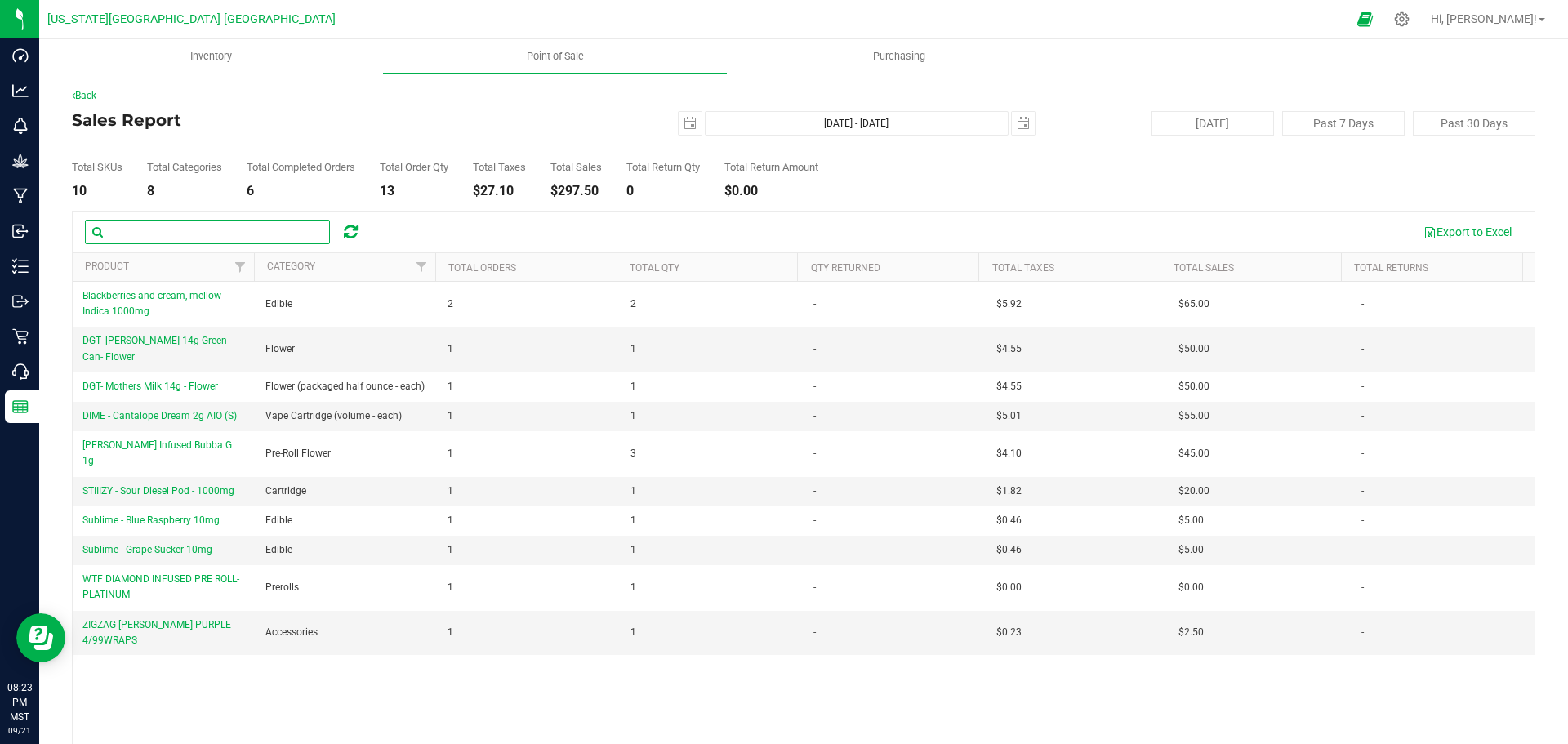
click at [161, 230] on input "text" at bounding box center [207, 231] width 245 height 24
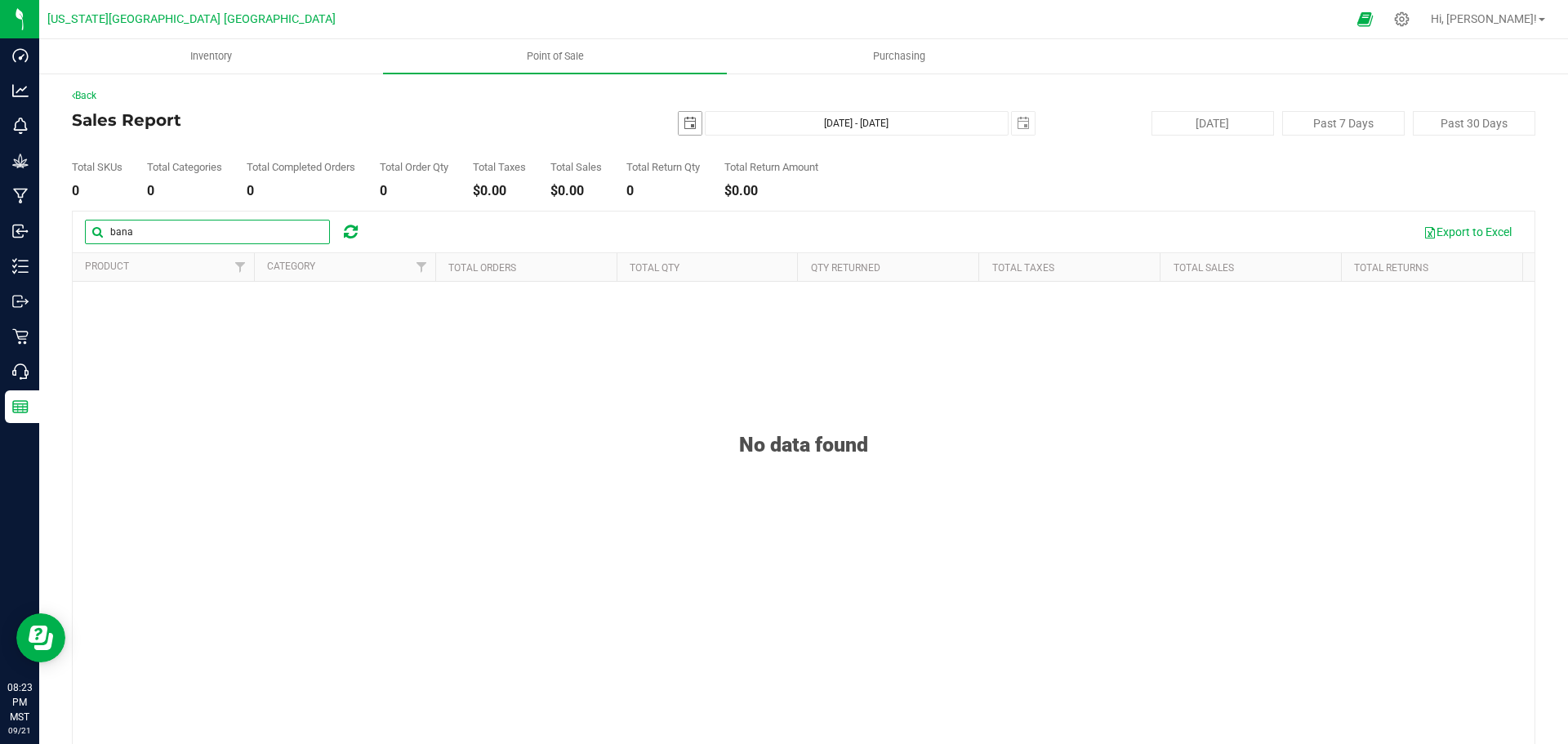
click at [679, 117] on span "select" at bounding box center [690, 123] width 22 height 22
type input "bana"
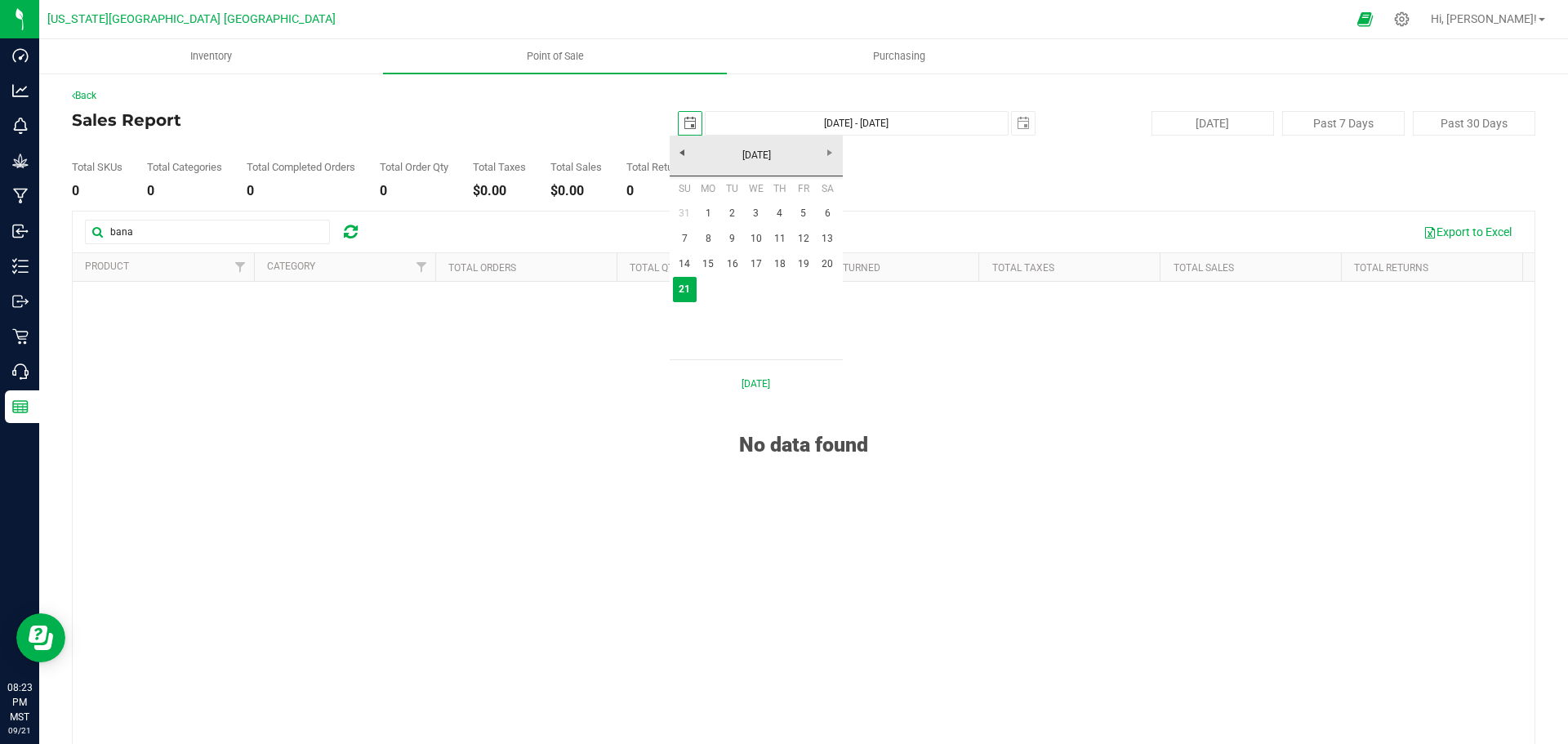
scroll to position [0, 41]
click at [703, 149] on link "[DATE]" at bounding box center [756, 155] width 175 height 25
click at [810, 243] on link "Aug" at bounding box center [819, 246] width 41 height 41
click at [800, 213] on link "1" at bounding box center [802, 213] width 23 height 25
type input "[DATE]"
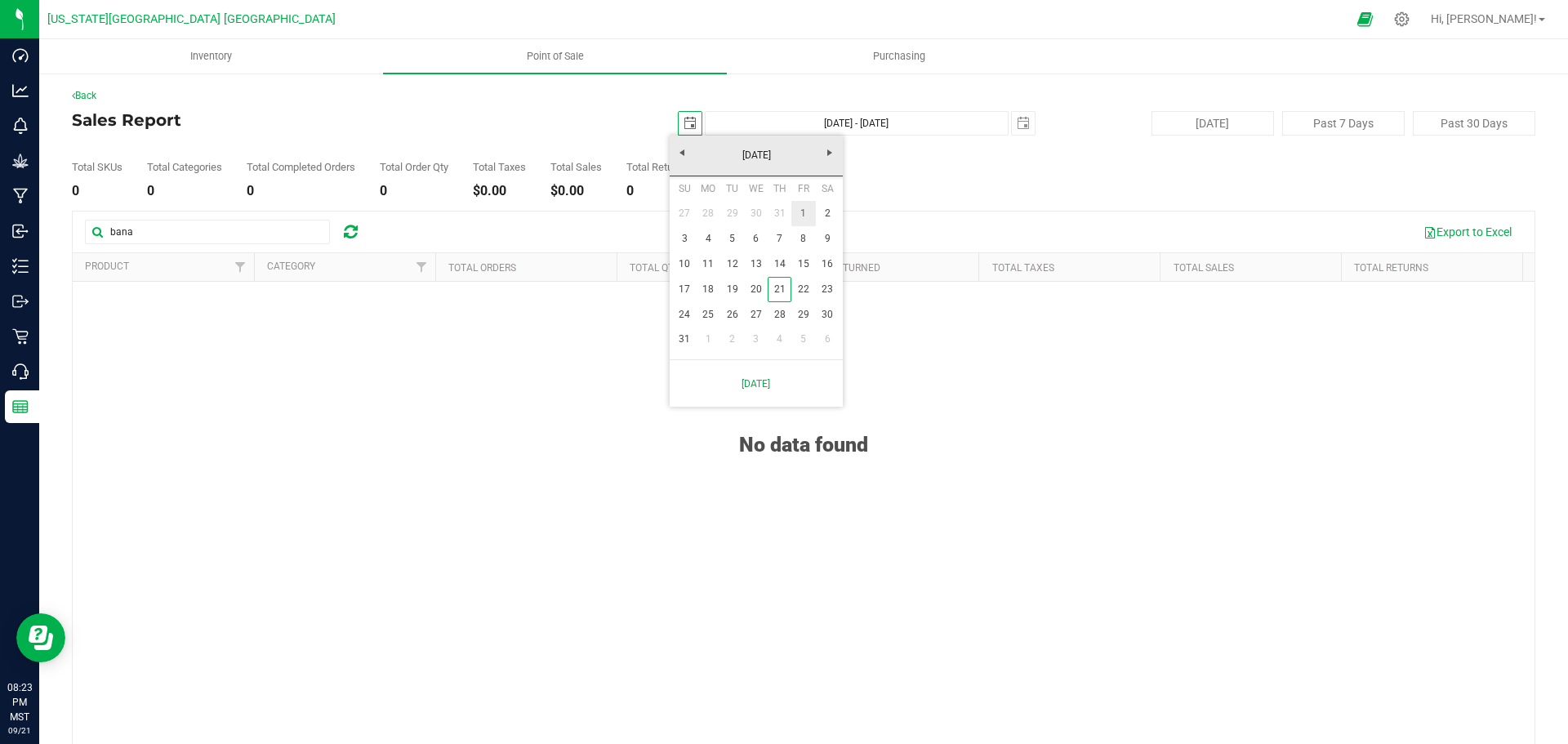
type input "[DATE] - [DATE]"
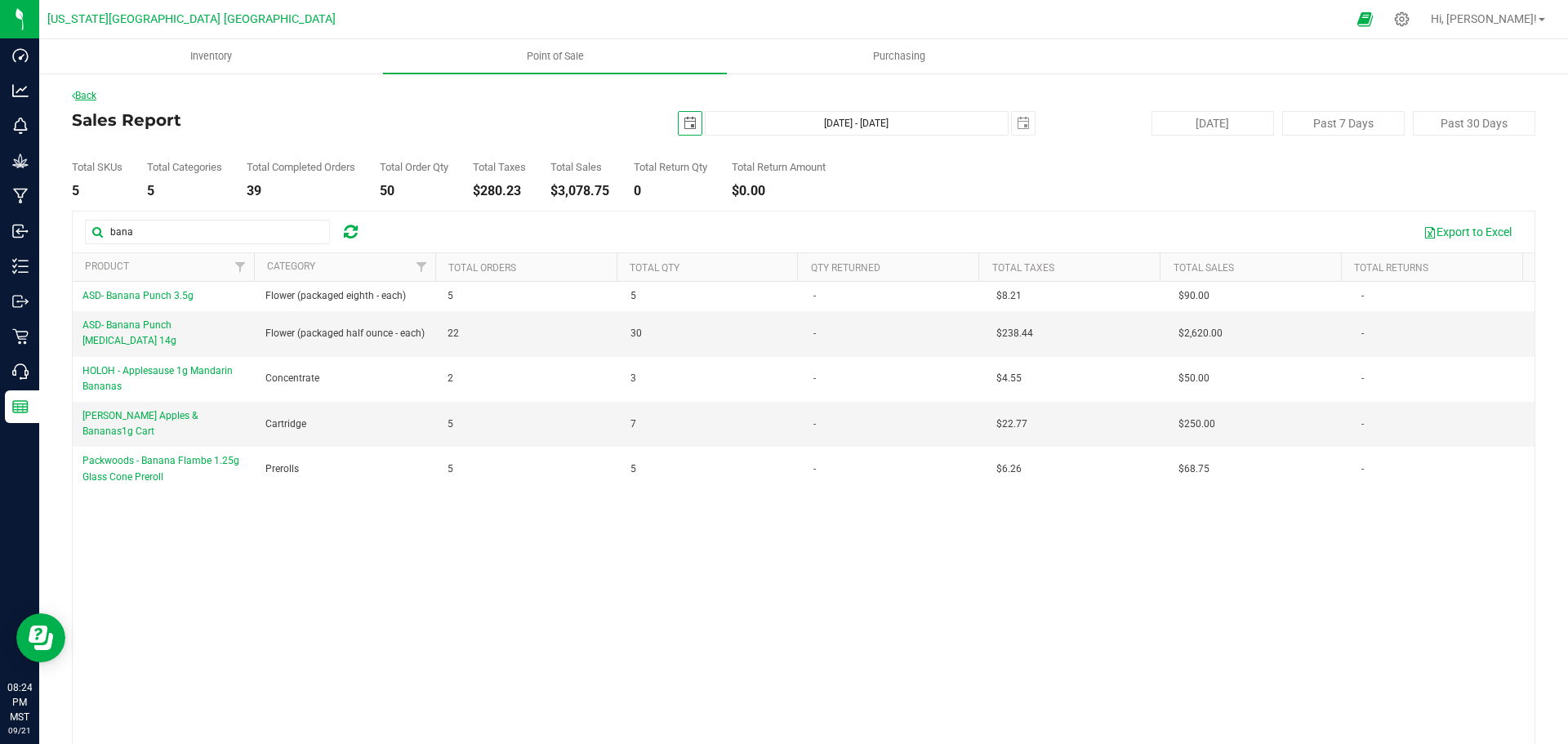
click at [86, 98] on link "Back" at bounding box center [84, 95] width 24 height 11
